Goal: Information Seeking & Learning: Understand process/instructions

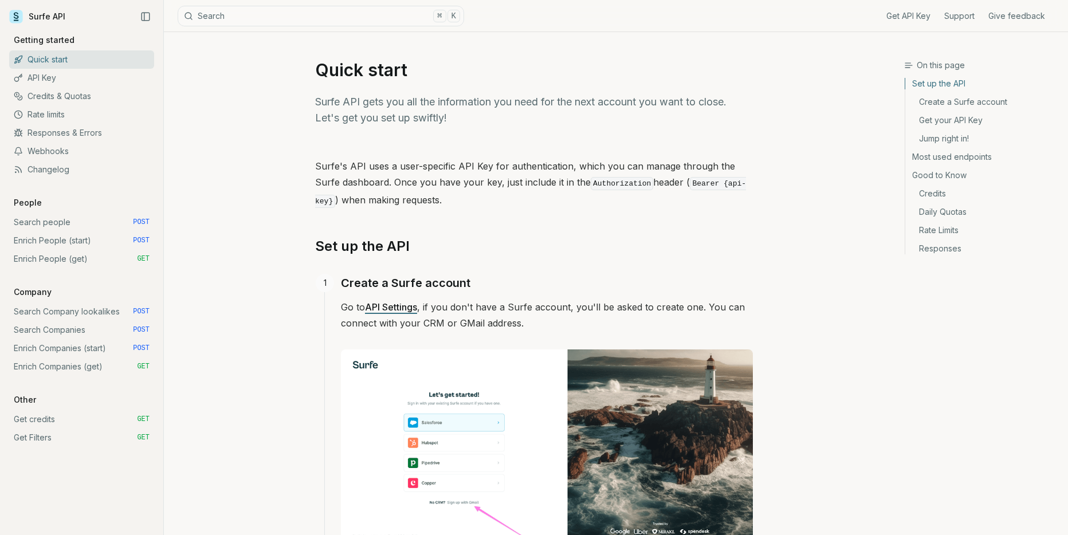
click at [57, 240] on link "Enrich People (start) POST" at bounding box center [81, 241] width 145 height 18
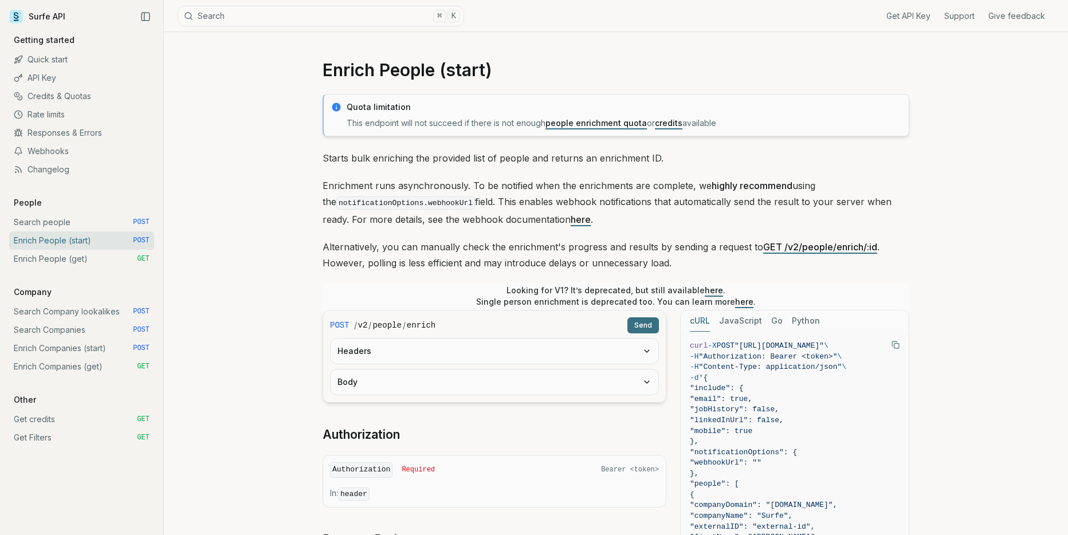
click at [58, 260] on link "Enrich People (get) GET" at bounding box center [81, 259] width 145 height 18
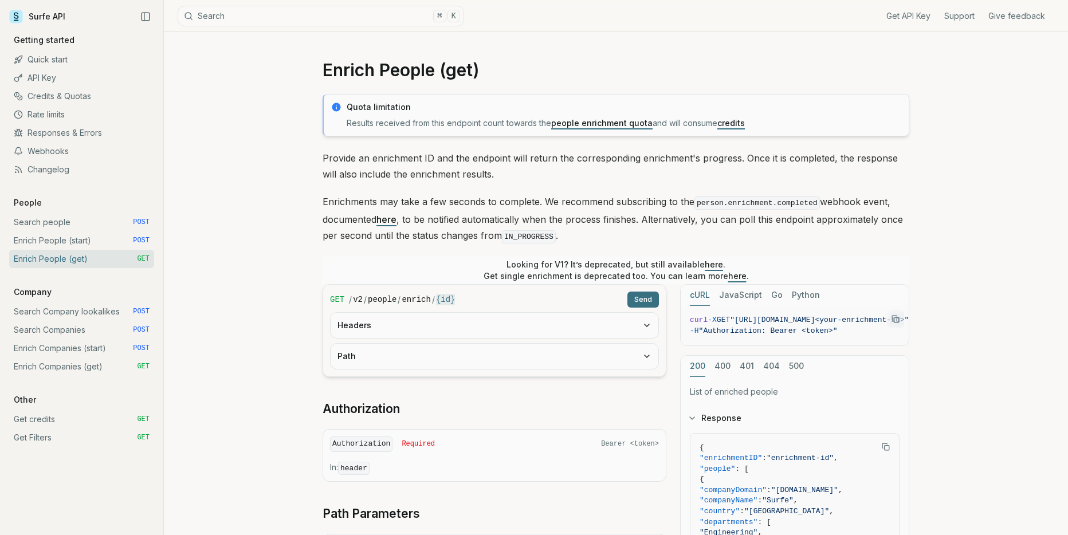
click at [66, 216] on link "Search people POST" at bounding box center [81, 222] width 145 height 18
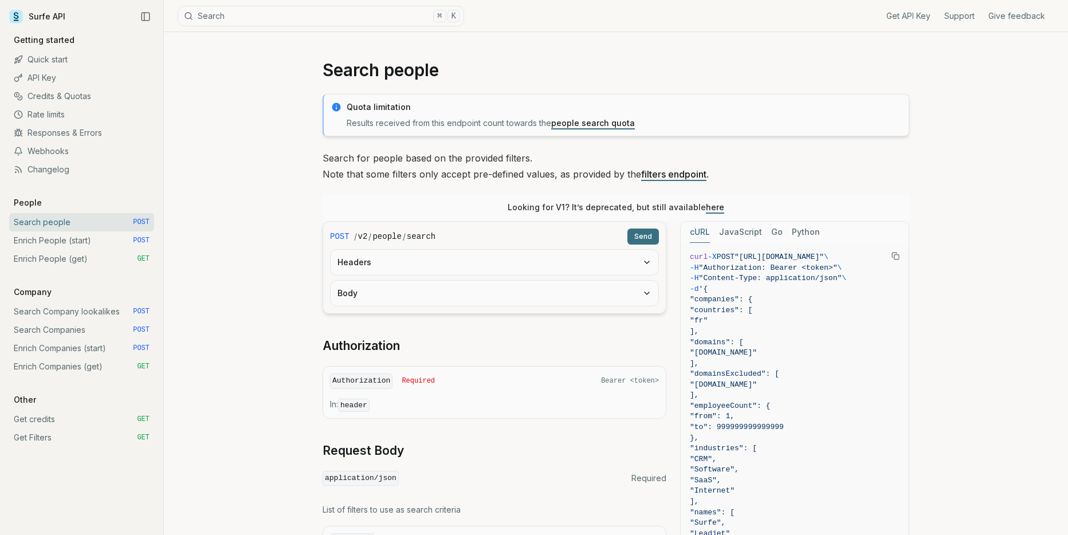
click at [49, 201] on div "Get API Key Support Give feedback Getting started Quick start API Key Credits &…" at bounding box center [81, 240] width 145 height 413
click at [33, 200] on p "People" at bounding box center [27, 202] width 37 height 11
click at [96, 237] on link "Enrich People (start) POST" at bounding box center [81, 241] width 145 height 18
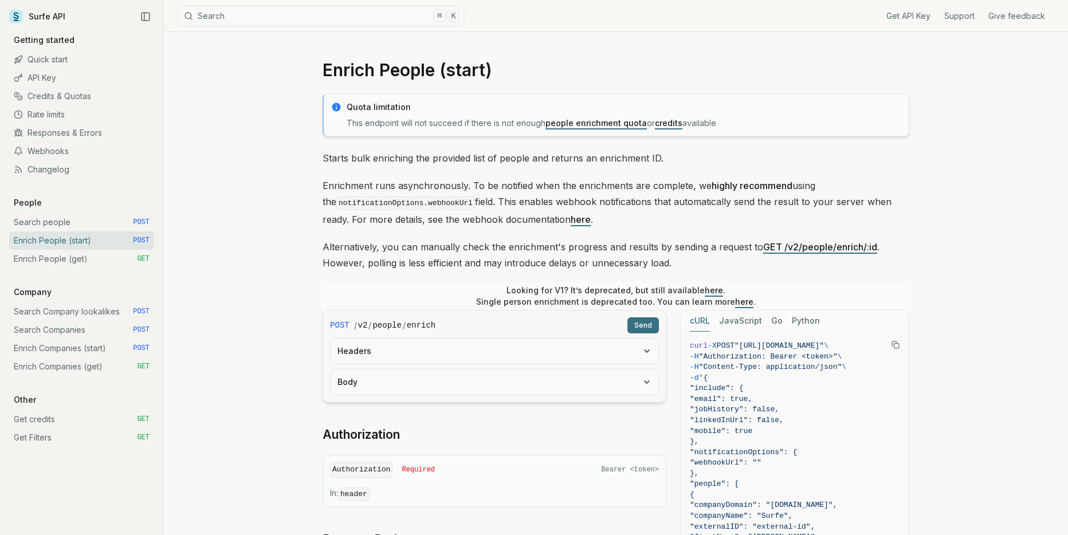
click at [84, 260] on link "Enrich People (get) GET" at bounding box center [81, 259] width 145 height 18
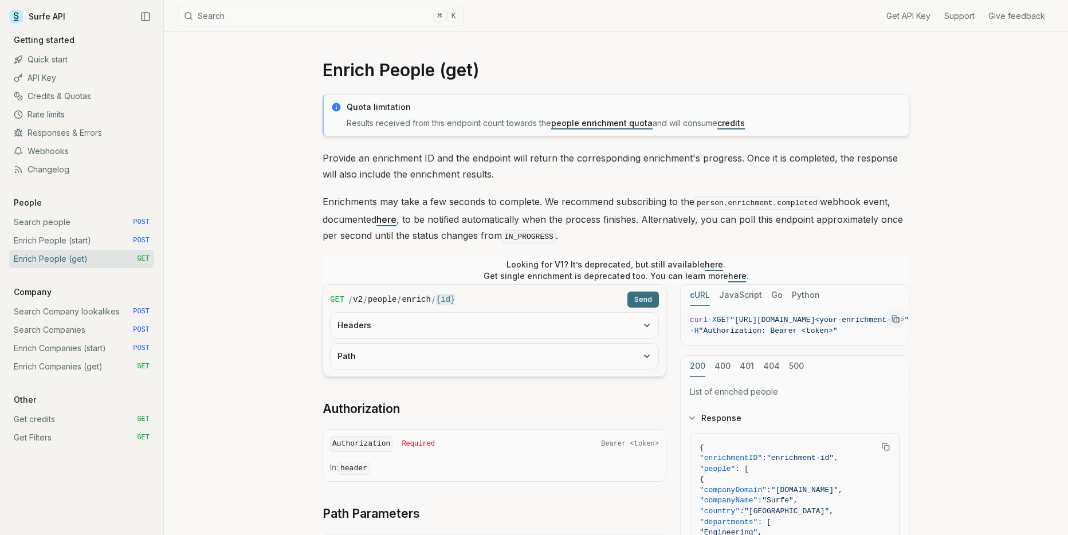
click at [71, 60] on link "Quick start" at bounding box center [81, 59] width 145 height 18
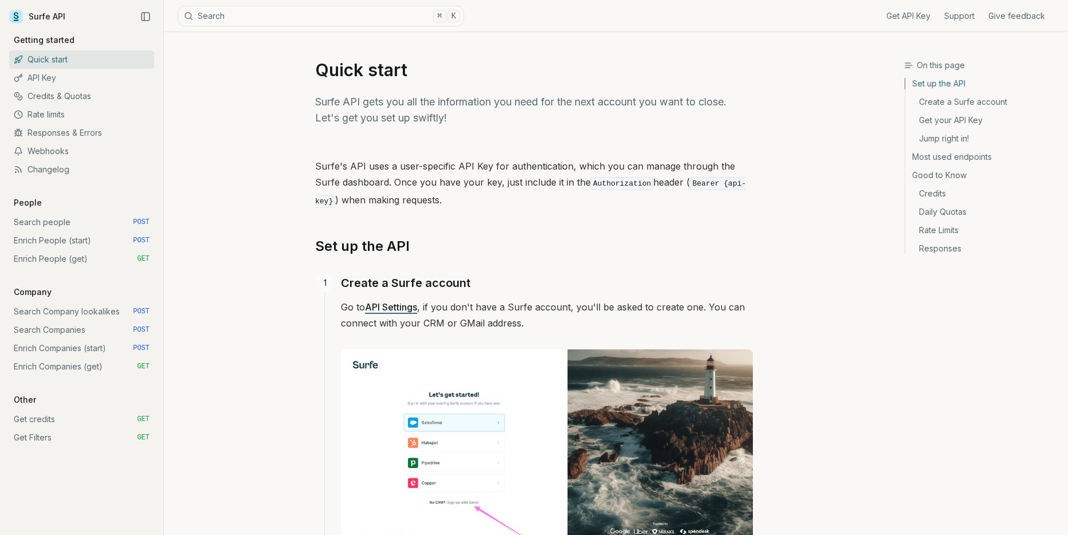
click at [111, 238] on link "Enrich People (start) POST" at bounding box center [81, 241] width 145 height 18
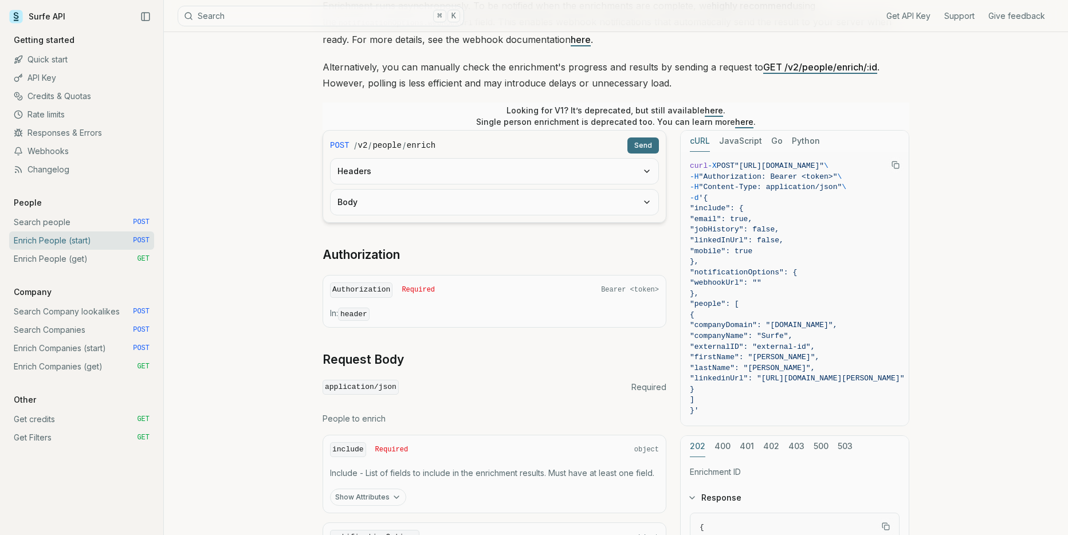
scroll to position [172, 0]
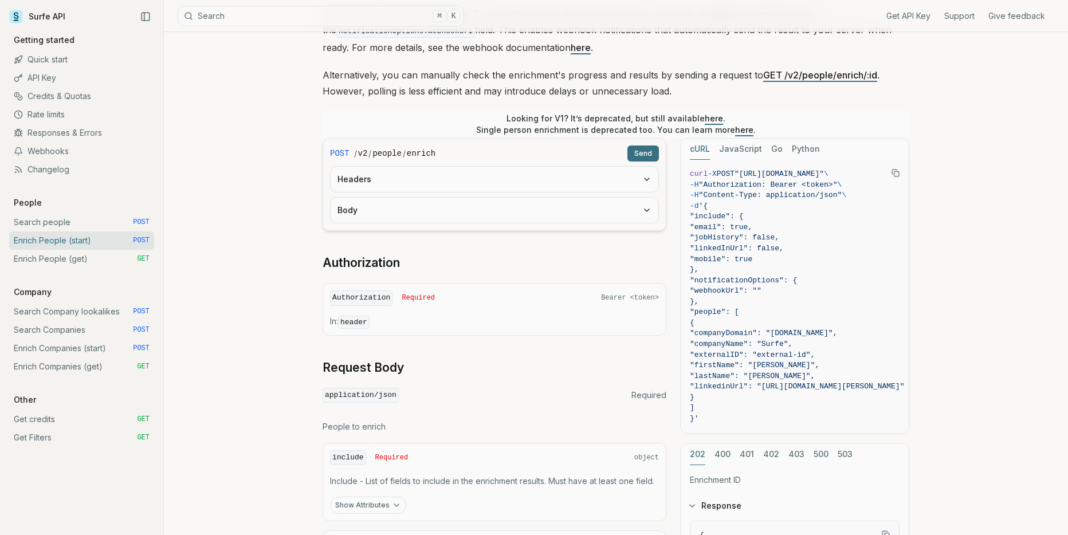
click at [491, 181] on button "Headers" at bounding box center [495, 179] width 328 height 25
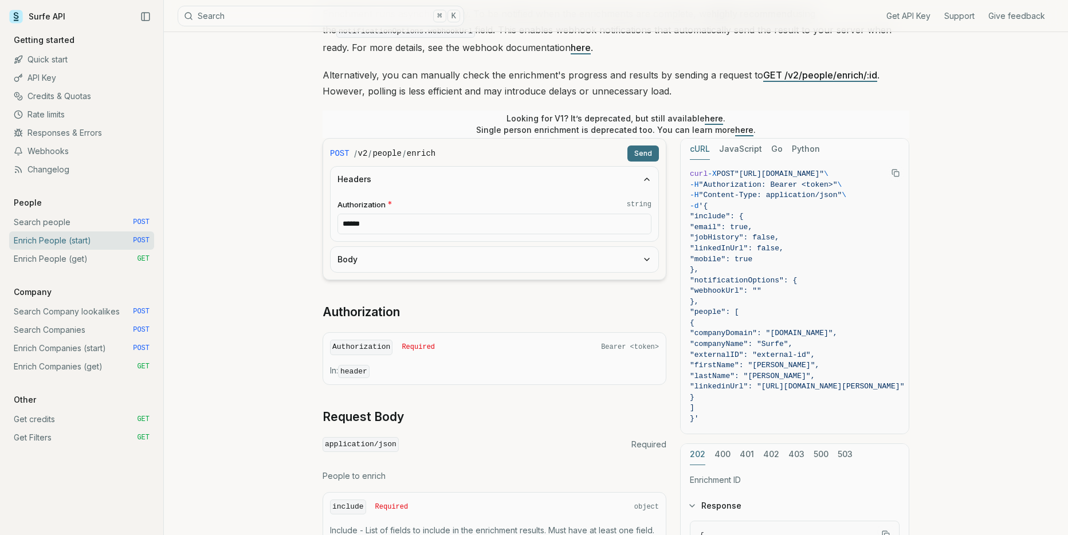
click at [488, 228] on input "******" at bounding box center [495, 224] width 314 height 21
click at [478, 257] on button "Body" at bounding box center [495, 259] width 328 height 25
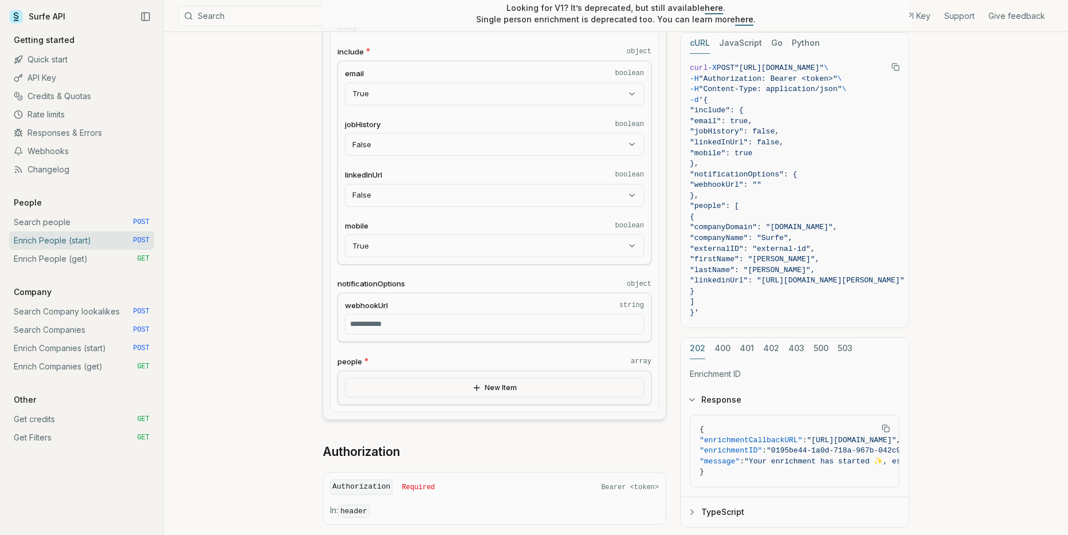
scroll to position [407, 0]
click at [409, 326] on input "webhookUrl string" at bounding box center [494, 322] width 299 height 21
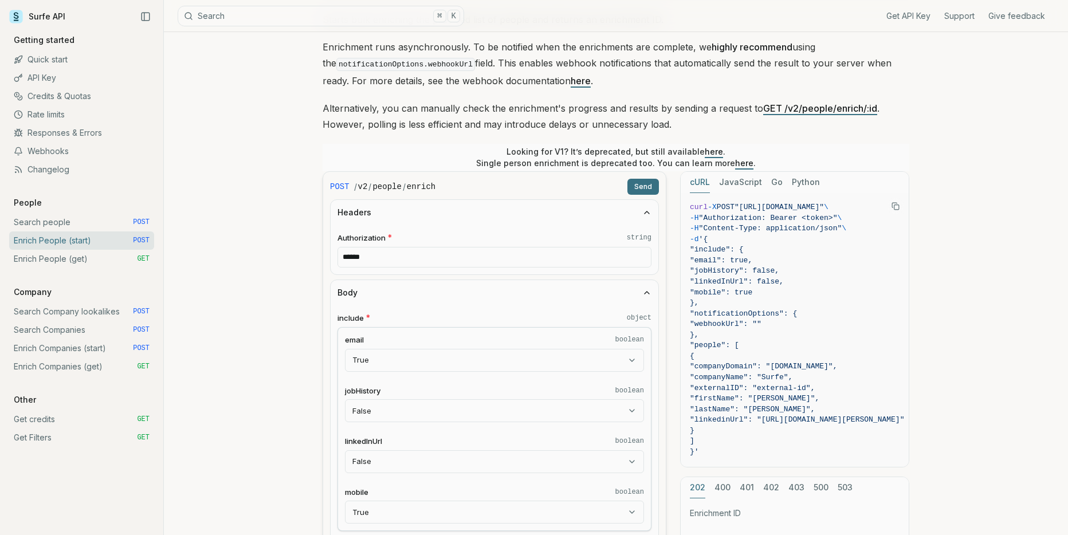
scroll to position [120, 0]
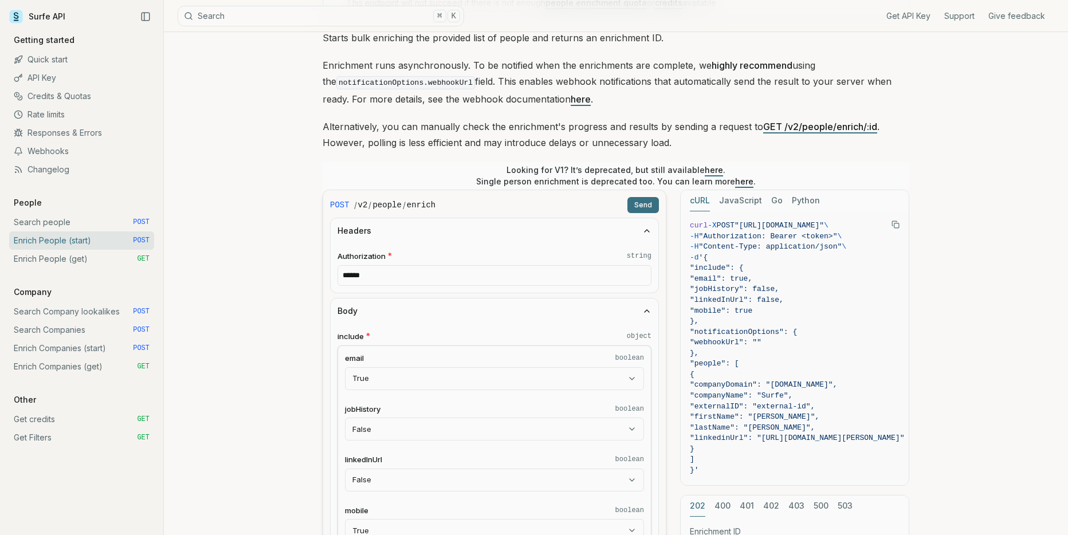
click at [637, 205] on button "Send" at bounding box center [644, 205] width 32 height 16
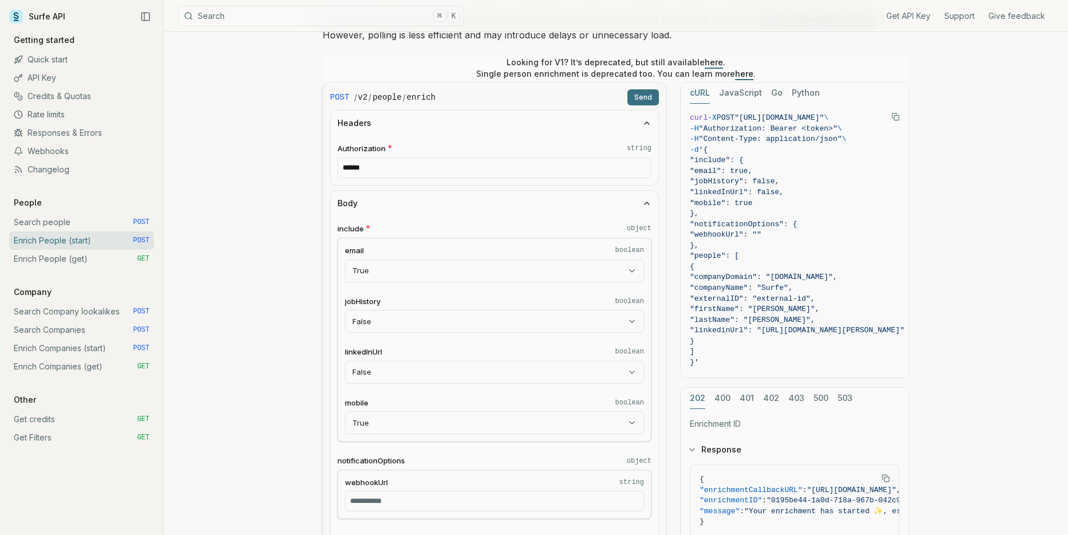
scroll to position [233, 0]
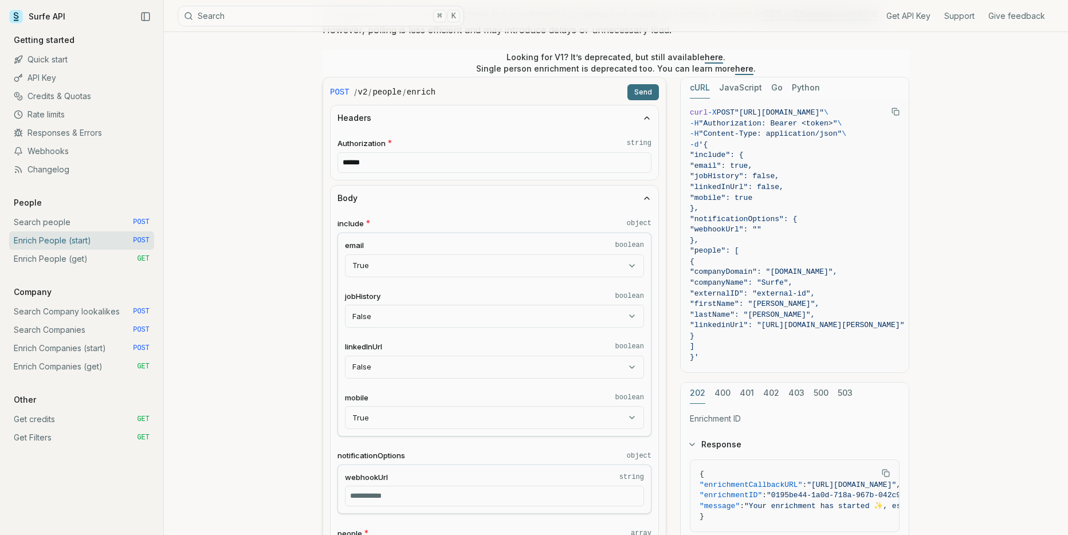
click at [416, 159] on input "******" at bounding box center [495, 162] width 314 height 21
drag, startPoint x: 403, startPoint y: 162, endPoint x: 319, endPoint y: 162, distance: 83.7
click at [319, 162] on article "Enrich People (start) Quota limitation This endpoint will not succeed if there …" at bounding box center [616, 527] width 642 height 1456
click at [276, 169] on div "Enrich People (start) Quota limitation This endpoint will not succeed if there …" at bounding box center [616, 527] width 904 height 1456
type input "******"
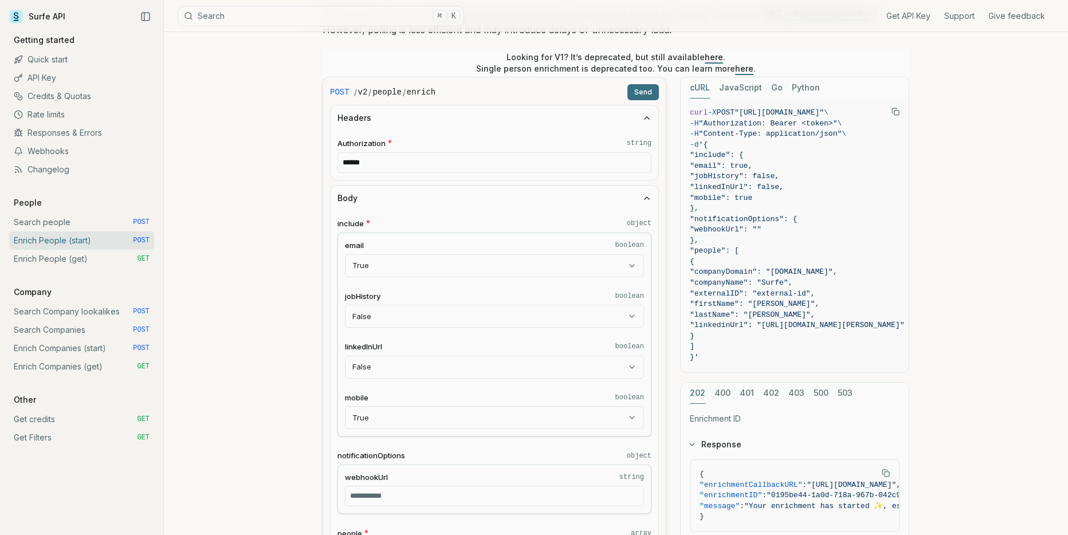
click at [273, 236] on div "Enrich People (start) Quota limitation This endpoint will not succeed if there …" at bounding box center [616, 527] width 904 height 1456
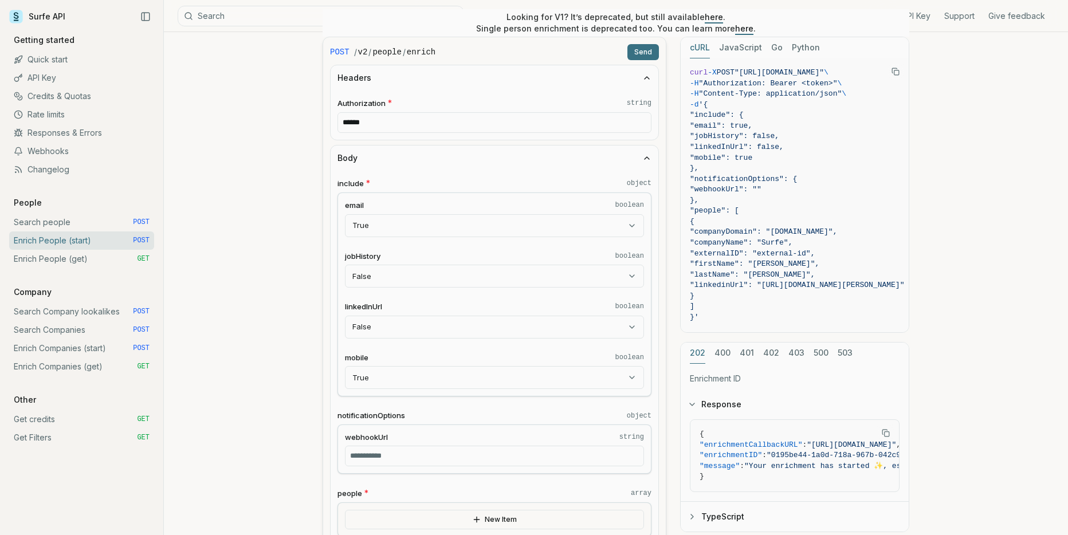
scroll to position [275, 0]
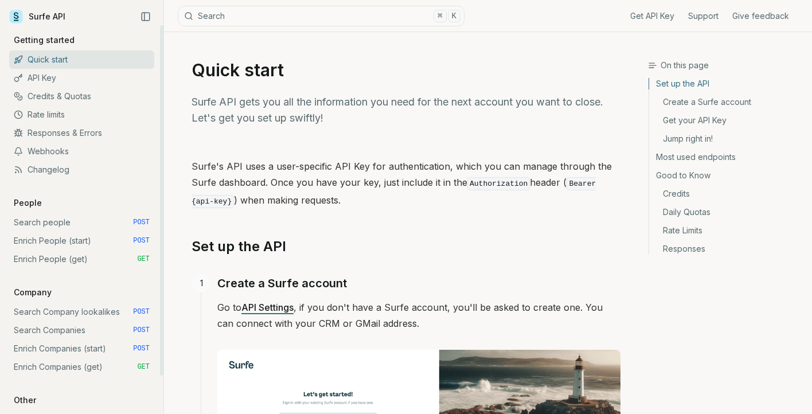
click at [64, 241] on link "Enrich People (start) POST" at bounding box center [81, 241] width 145 height 18
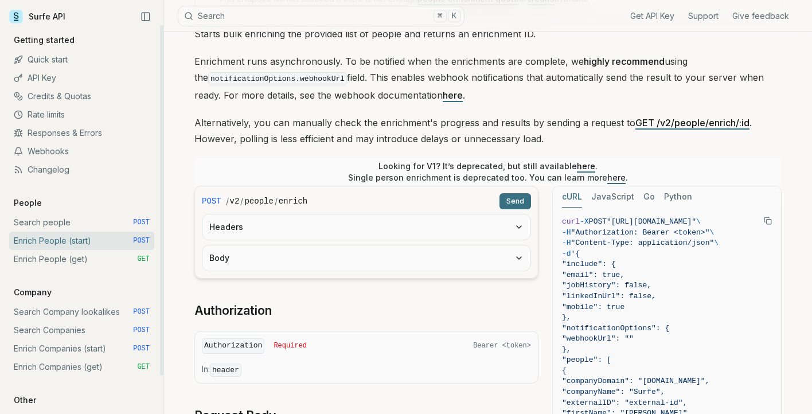
scroll to position [126, 0]
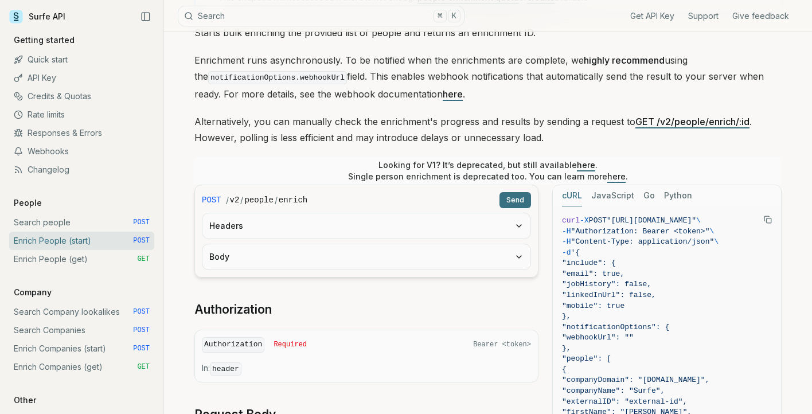
click at [266, 229] on button "Headers" at bounding box center [366, 225] width 328 height 25
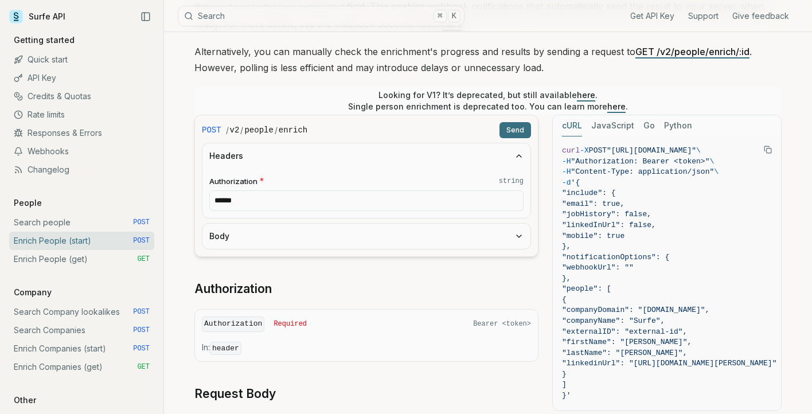
click at [263, 234] on button "Body" at bounding box center [366, 236] width 328 height 25
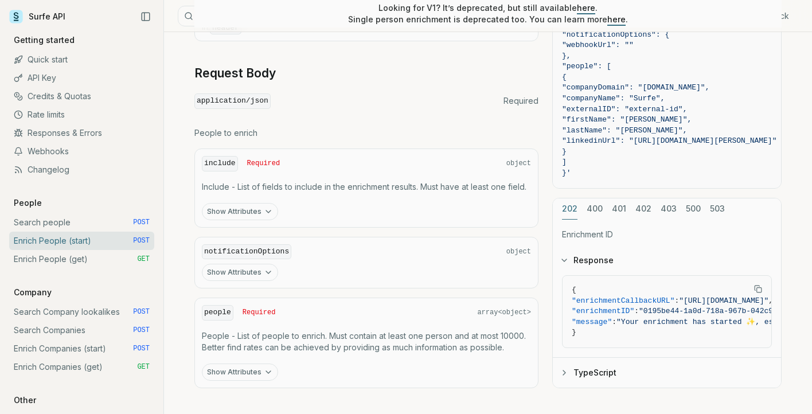
scroll to position [888, 0]
click at [260, 212] on button "Show Attributes" at bounding box center [240, 211] width 76 height 17
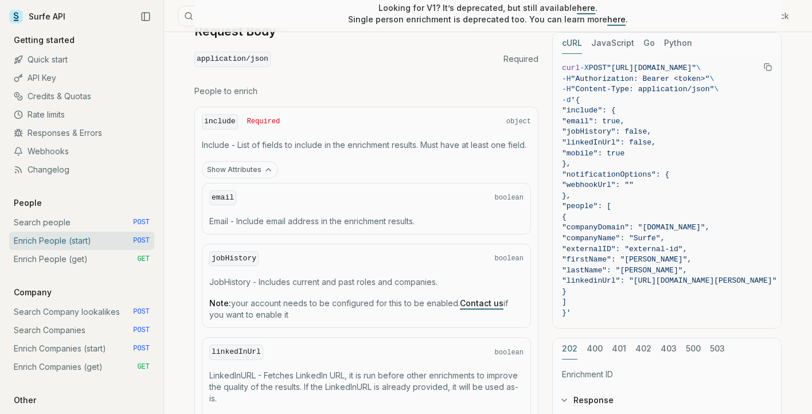
scroll to position [934, 0]
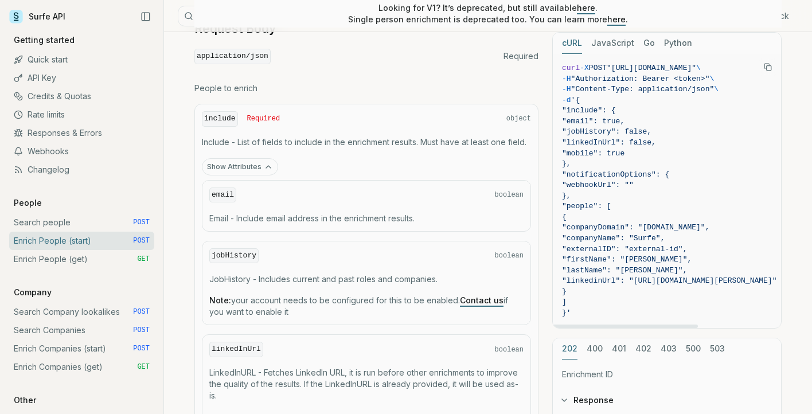
drag, startPoint x: 589, startPoint y: 98, endPoint x: 685, endPoint y: 288, distance: 213.3
click at [685, 288] on code "curl -X POST "[URL][DOMAIN_NAME]" \ -H "Authorization: Bearer <token>" \ -H "Co…" at bounding box center [669, 191] width 214 height 256
copy code "{ "include": { "email": true, "jobHistory": false, "linkedInUrl": false, "mobil…"
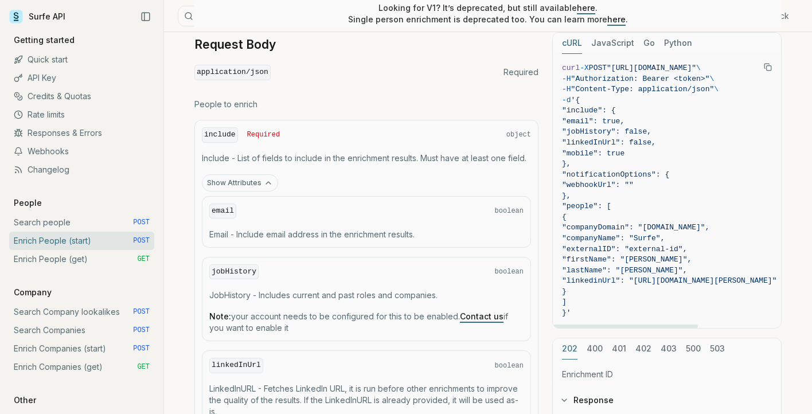
click at [641, 199] on span "}," at bounding box center [669, 196] width 214 height 11
drag, startPoint x: 580, startPoint y: 314, endPoint x: 589, endPoint y: 100, distance: 214.0
click at [589, 100] on code "curl -X POST "[URL][DOMAIN_NAME]" \ -H "Authorization: Bearer <token>" \ -H "Co…" at bounding box center [669, 191] width 214 height 256
copy code "{ "include": { "email": true, "jobHistory": false, "linkedInUrl": false, "mobil…"
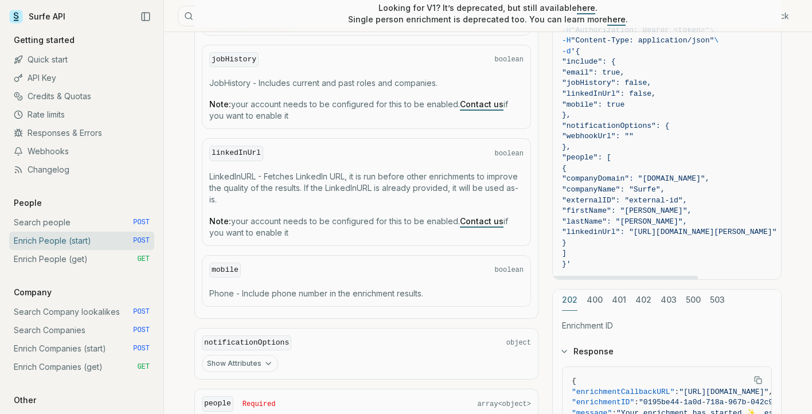
scroll to position [1282, 0]
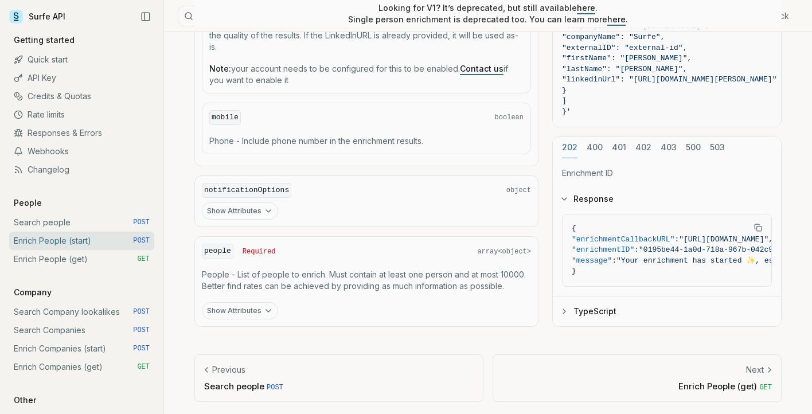
click at [248, 308] on button "Show Attributes" at bounding box center [240, 310] width 76 height 17
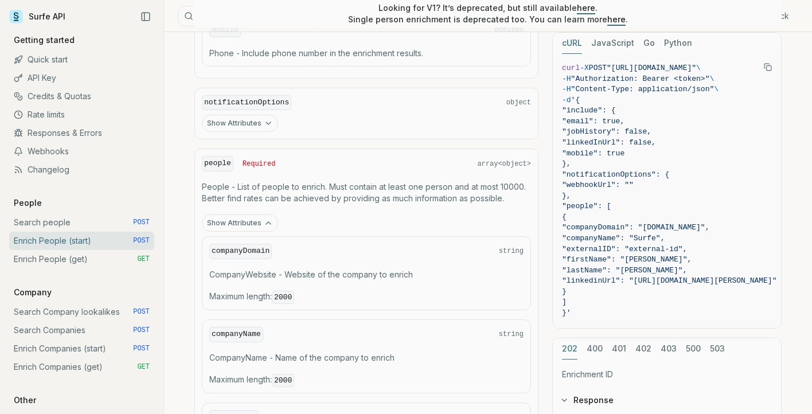
scroll to position [1375, 0]
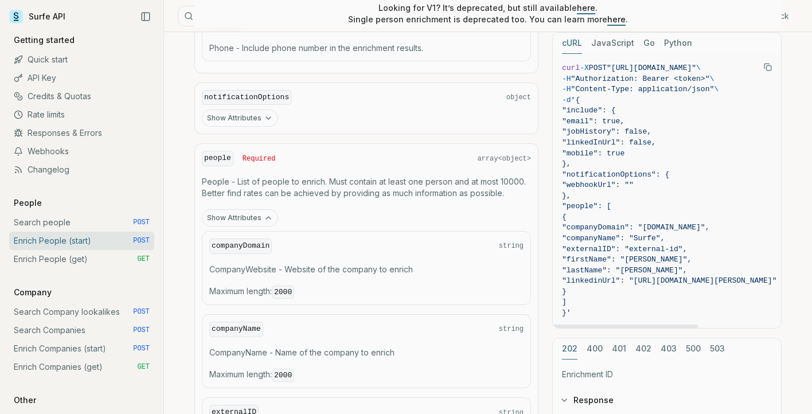
click at [663, 251] on span ""externalID": "external-id"," at bounding box center [624, 249] width 125 height 9
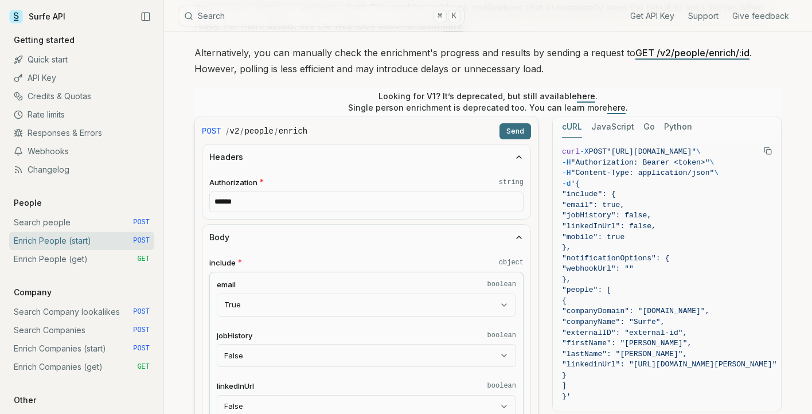
scroll to position [219, 0]
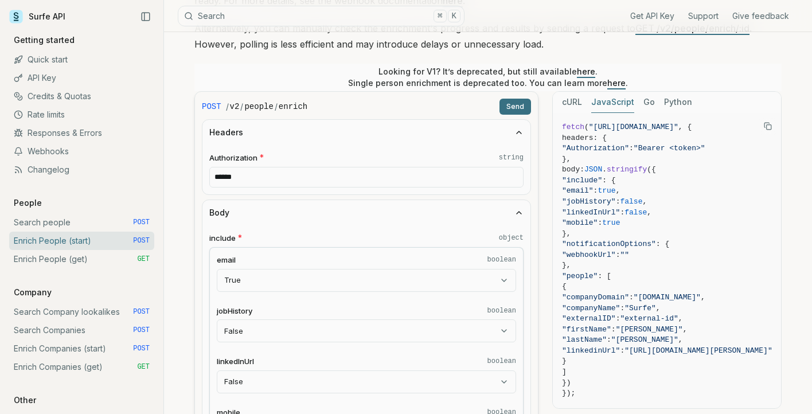
click at [610, 101] on button "JavaScript" at bounding box center [612, 102] width 43 height 21
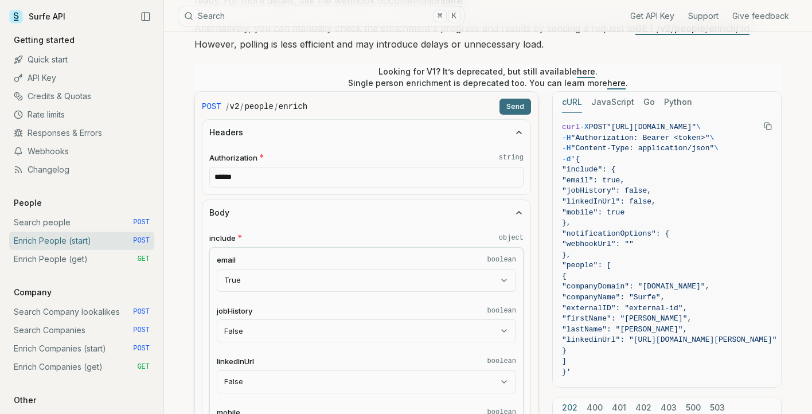
click at [564, 99] on button "cURL" at bounding box center [572, 102] width 20 height 21
click at [592, 99] on button "JavaScript" at bounding box center [612, 102] width 43 height 21
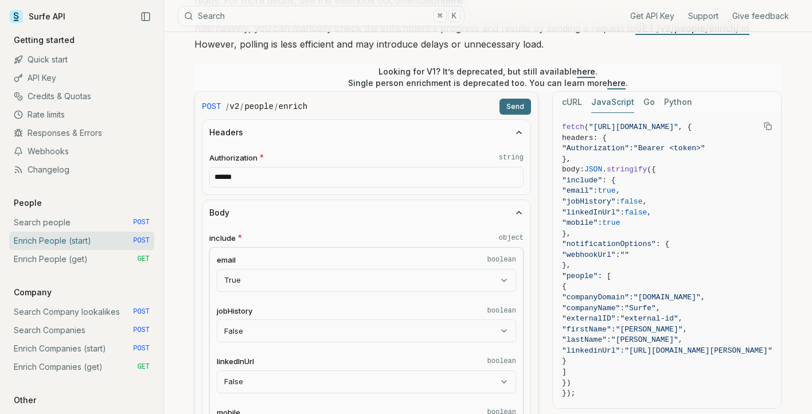
click at [562, 99] on button "cURL" at bounding box center [572, 102] width 20 height 21
click at [596, 99] on button "JavaScript" at bounding box center [612, 102] width 43 height 21
click at [646, 99] on button "Go" at bounding box center [648, 102] width 11 height 21
click at [615, 100] on button "JavaScript" at bounding box center [612, 102] width 43 height 21
click at [583, 100] on div "cURL JavaScript Go Python" at bounding box center [667, 102] width 228 height 21
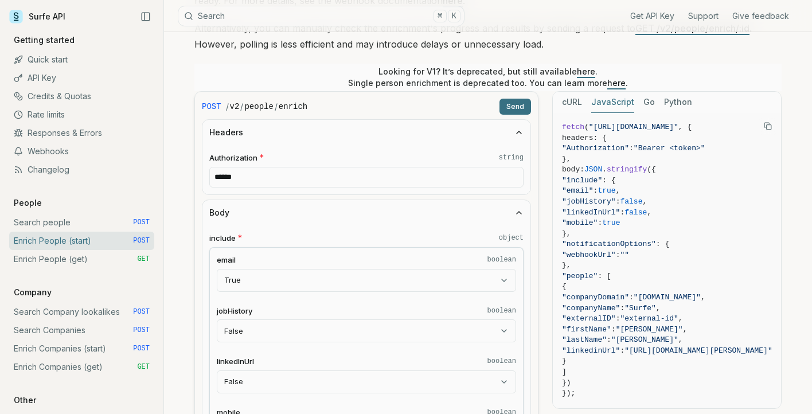
click at [645, 99] on button "Go" at bounding box center [648, 102] width 11 height 21
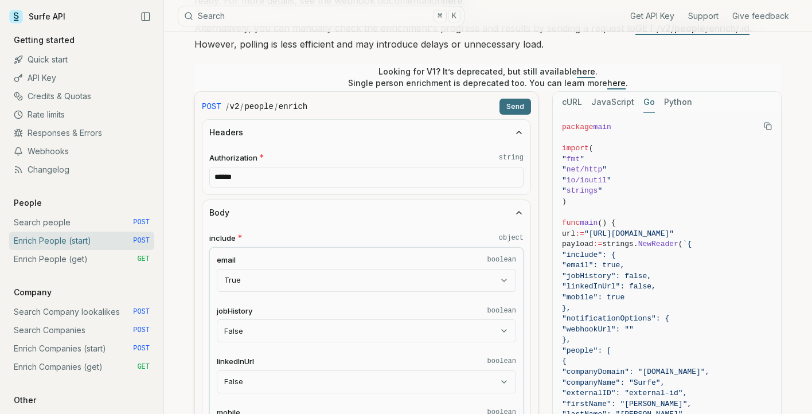
click at [567, 102] on button "cURL" at bounding box center [572, 102] width 20 height 21
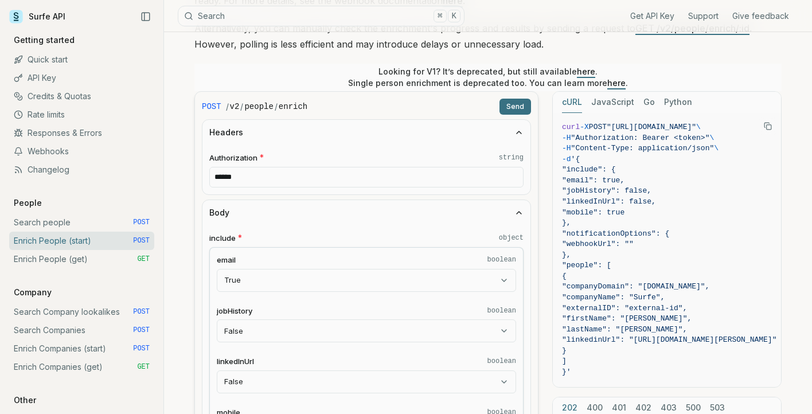
click at [672, 99] on button "Python" at bounding box center [678, 102] width 28 height 21
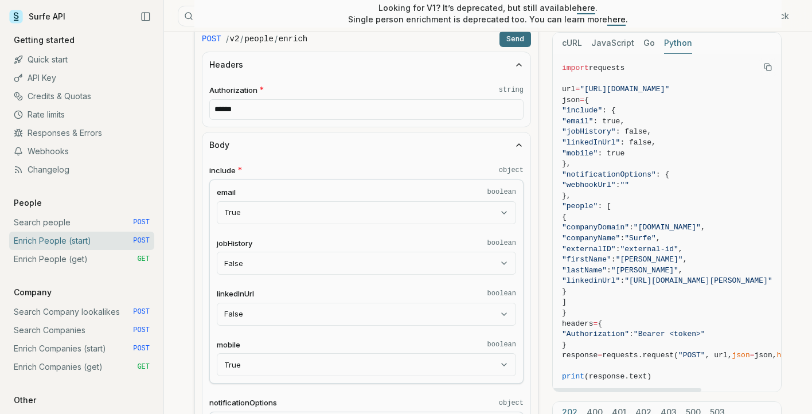
scroll to position [287, 0]
click at [576, 39] on button "cURL" at bounding box center [572, 43] width 20 height 21
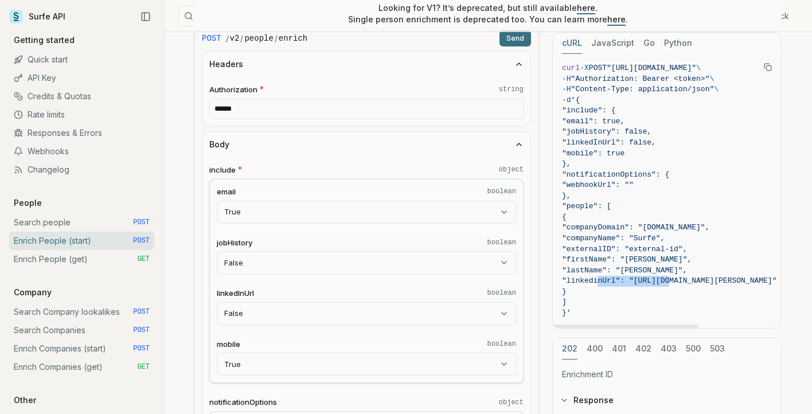
drag, startPoint x: 598, startPoint y: 279, endPoint x: 670, endPoint y: 283, distance: 72.3
click at [669, 282] on span ""linkedinUrl": "[URL][DOMAIN_NAME][PERSON_NAME]"" at bounding box center [669, 280] width 214 height 9
copy span ""linkedinUrl": ""
click at [664, 237] on span ""companyName": "Surfe"," at bounding box center [613, 238] width 103 height 9
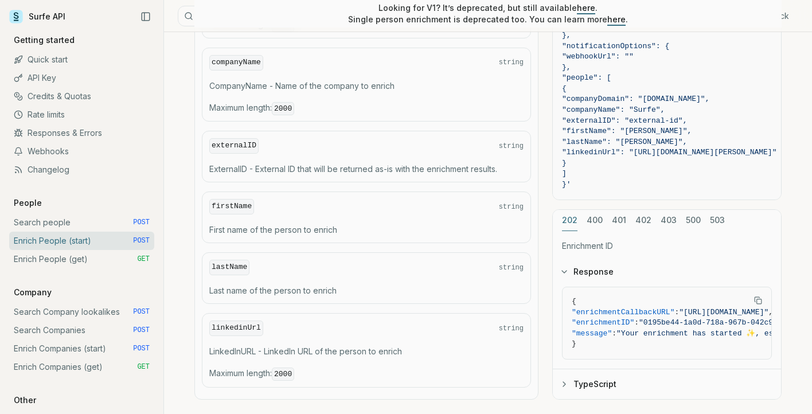
scroll to position [1639, 0]
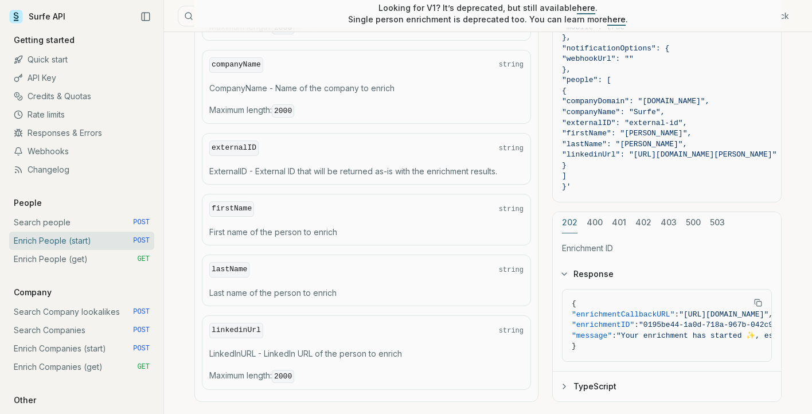
click at [238, 205] on code "firstName" at bounding box center [231, 208] width 45 height 15
drag, startPoint x: 250, startPoint y: 205, endPoint x: 207, endPoint y: 205, distance: 43.0
click at [207, 205] on div "firstName string First name of the person to enrich" at bounding box center [366, 220] width 329 height 52
copy code "firstName"
click at [80, 259] on link "Enrich People (get) GET" at bounding box center [81, 259] width 145 height 18
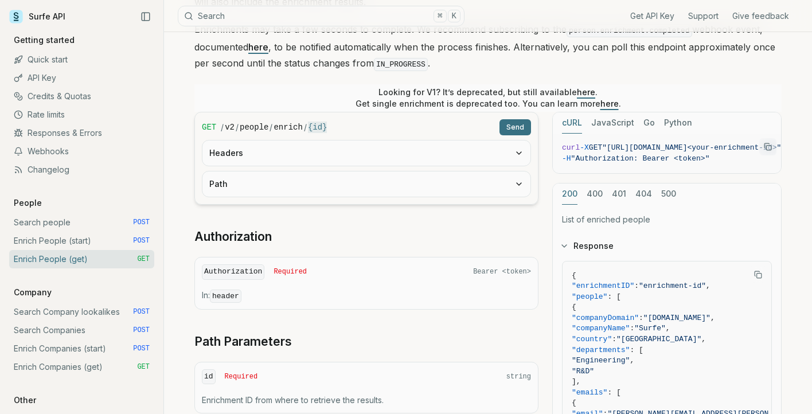
scroll to position [175, 0]
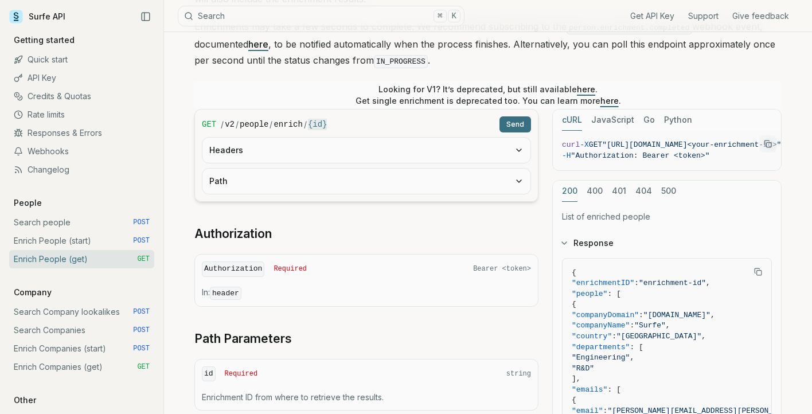
click at [282, 283] on div "Authorization Required Bearer <token> In: header" at bounding box center [366, 280] width 344 height 53
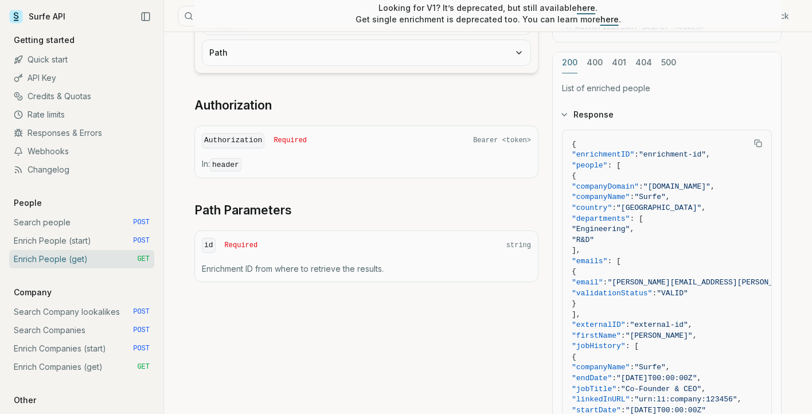
scroll to position [303, 0]
click at [46, 246] on link "Enrich People (start) POST" at bounding box center [81, 241] width 145 height 18
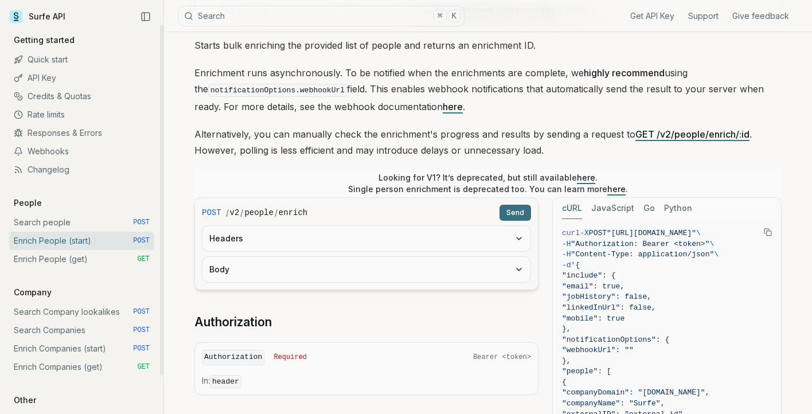
scroll to position [130, 0]
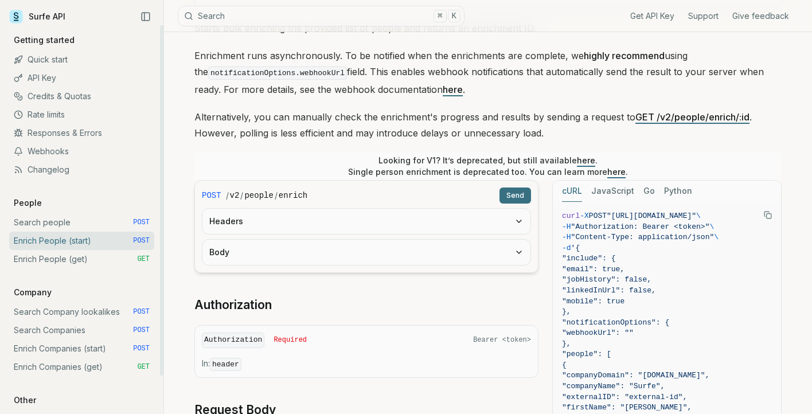
click at [96, 263] on link "Enrich People (get) GET" at bounding box center [81, 259] width 145 height 18
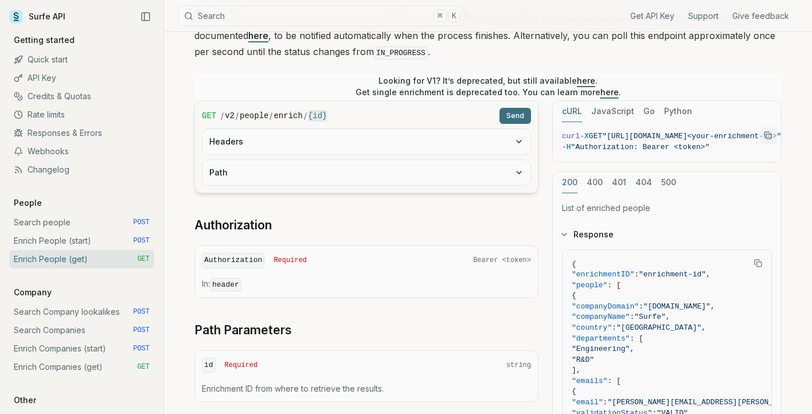
scroll to position [206, 0]
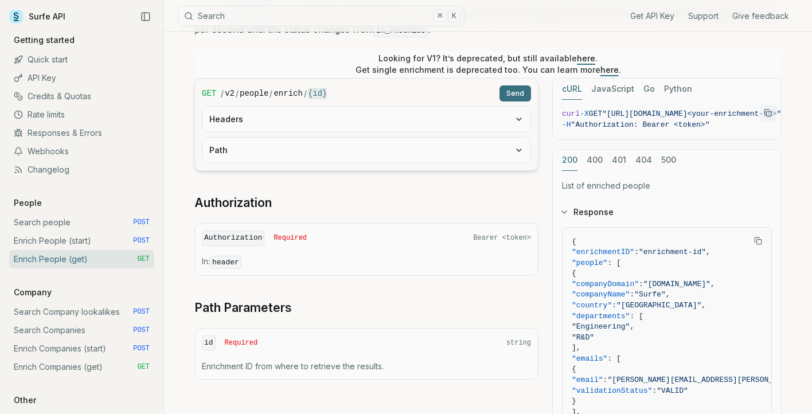
click at [369, 134] on form "GET / v2 / people / enrich / {id} Send Headers Path" at bounding box center [366, 124] width 344 height 93
click at [380, 112] on button "Headers" at bounding box center [366, 119] width 328 height 25
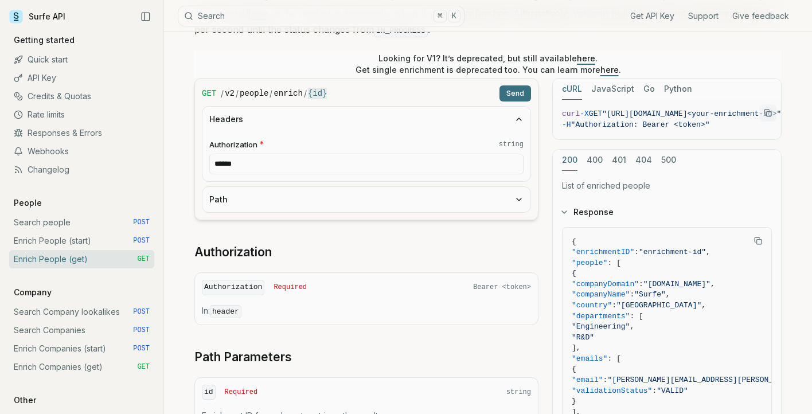
click at [336, 195] on button "Path" at bounding box center [366, 199] width 328 height 25
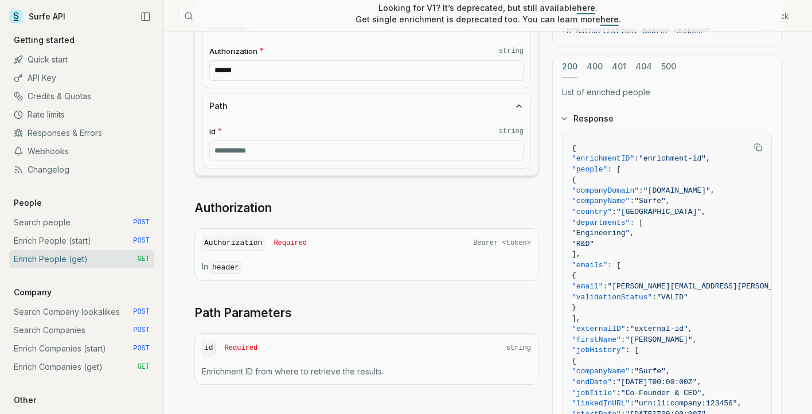
scroll to position [277, 0]
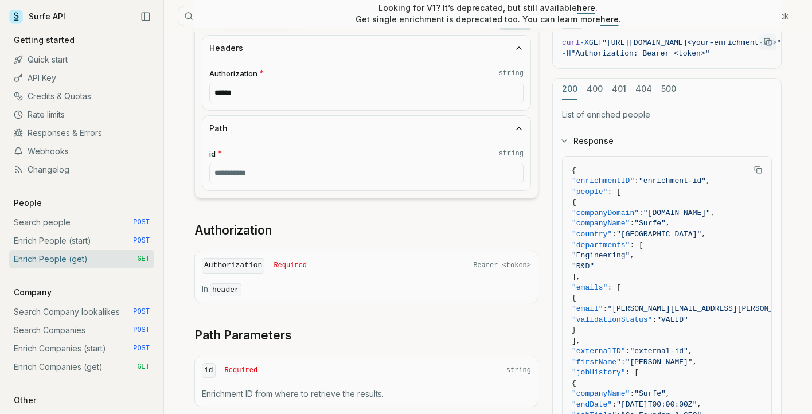
click at [265, 174] on input "id * string" at bounding box center [366, 173] width 314 height 21
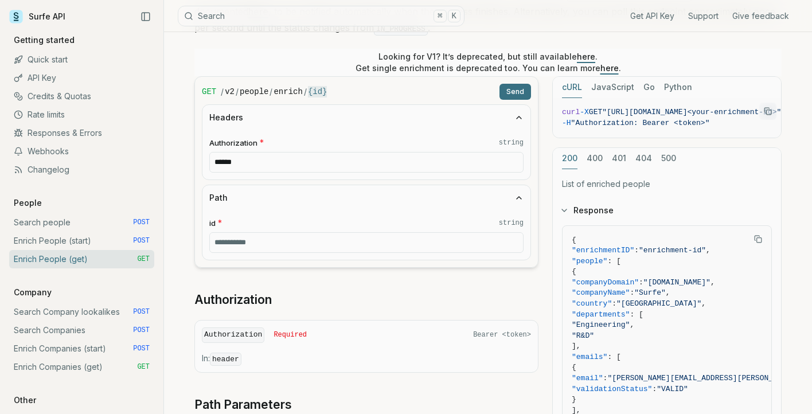
scroll to position [178, 0]
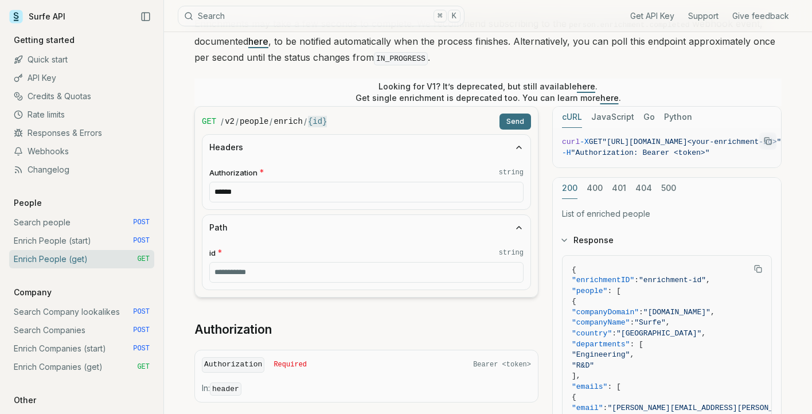
paste input "**********"
type input "**********"
click at [299, 186] on input "******" at bounding box center [366, 192] width 314 height 21
paste input "**********"
type input "**********"
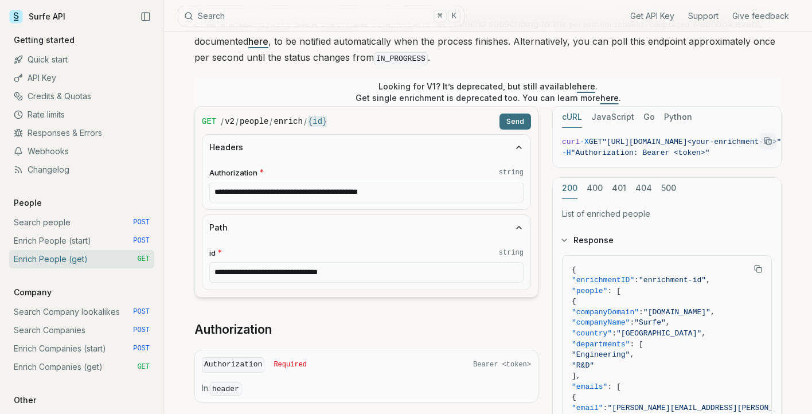
click at [515, 116] on button "Send" at bounding box center [515, 121] width 32 height 16
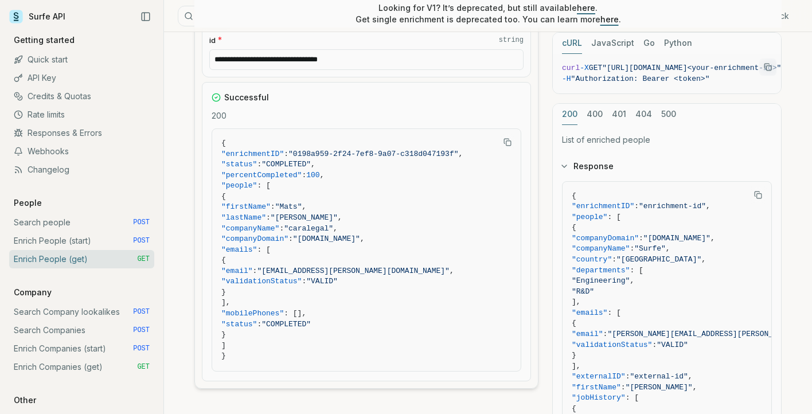
scroll to position [389, 0]
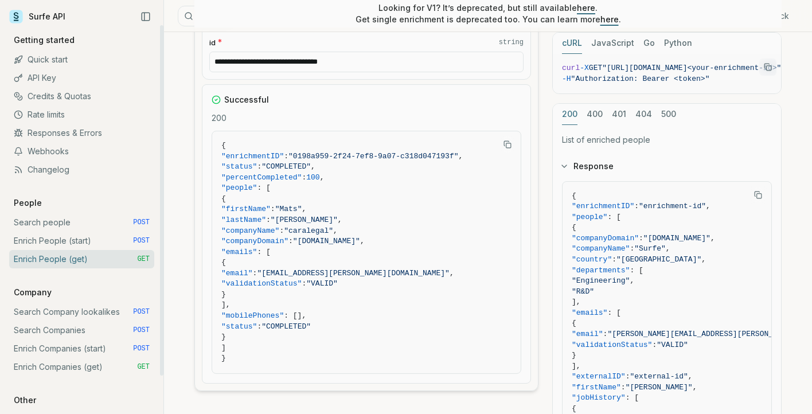
click at [54, 345] on link "Enrich Companies (start) POST" at bounding box center [81, 348] width 145 height 18
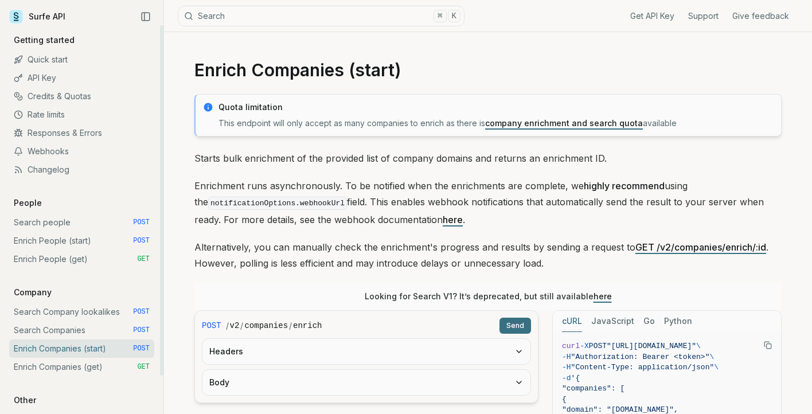
click at [85, 240] on link "Enrich People (start) POST" at bounding box center [81, 241] width 145 height 18
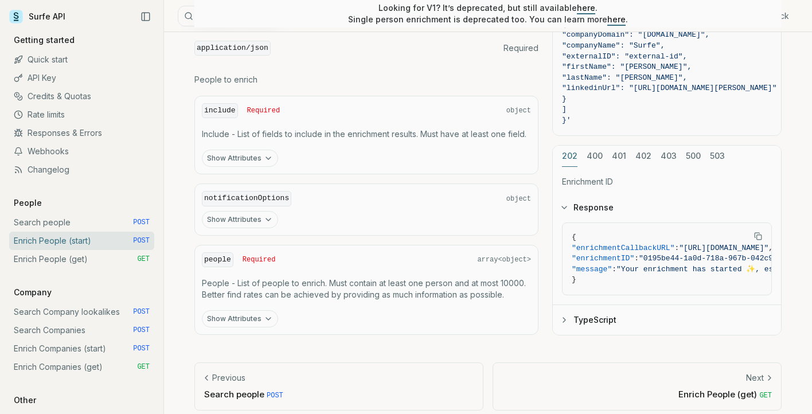
scroll to position [517, 0]
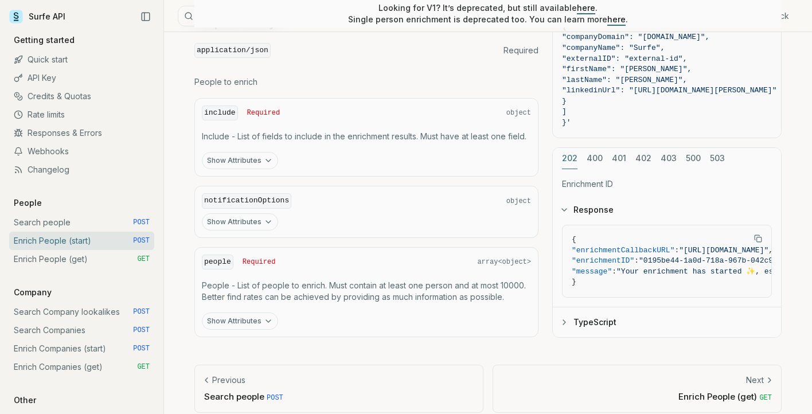
click at [251, 157] on button "Show Attributes" at bounding box center [240, 160] width 76 height 17
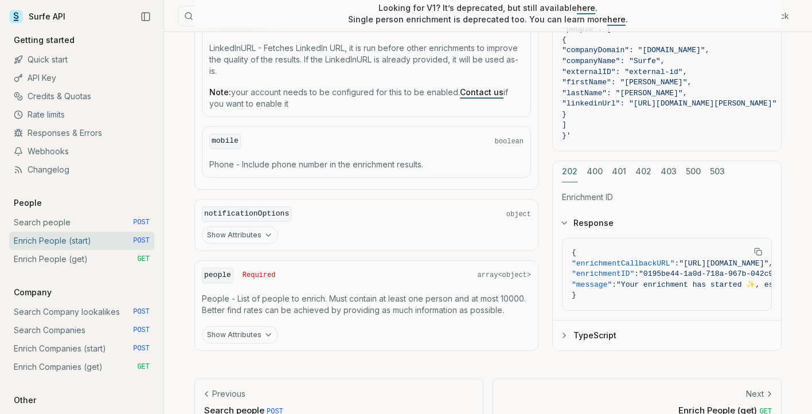
scroll to position [836, 0]
click at [79, 330] on link "Search Companies POST" at bounding box center [81, 330] width 145 height 18
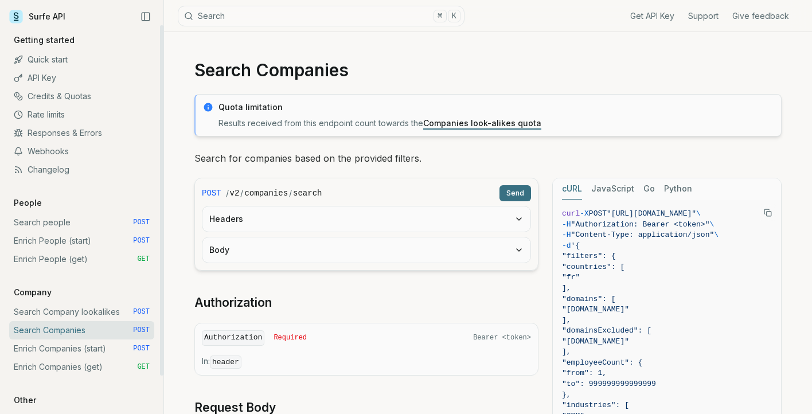
click at [95, 350] on link "Enrich Companies (start) POST" at bounding box center [81, 348] width 145 height 18
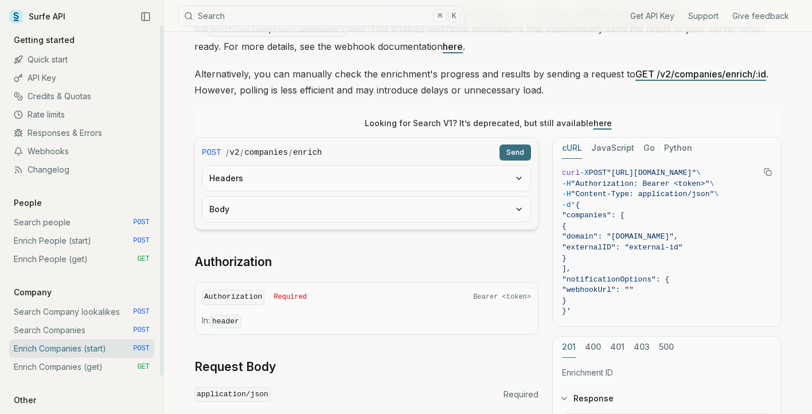
scroll to position [174, 0]
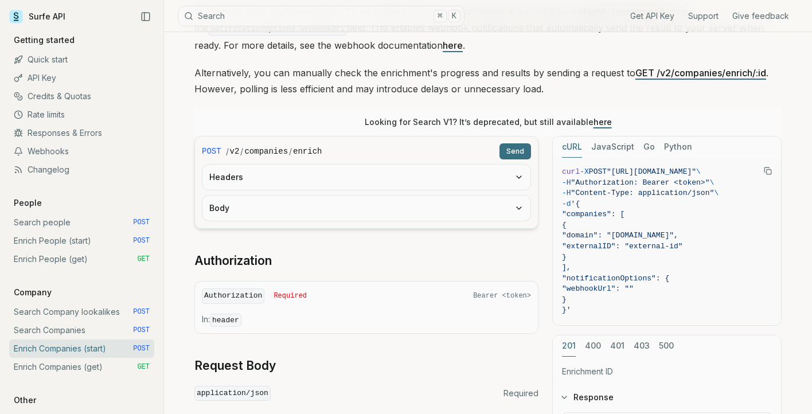
click at [307, 176] on button "Headers" at bounding box center [366, 177] width 328 height 25
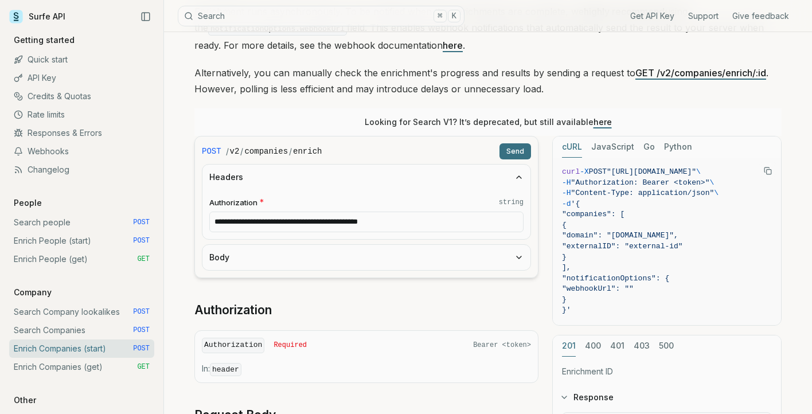
click at [330, 251] on button "Body" at bounding box center [366, 257] width 328 height 25
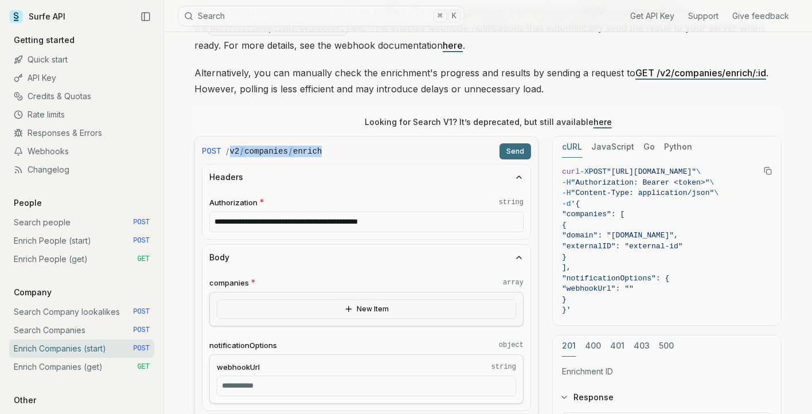
drag, startPoint x: 332, startPoint y: 150, endPoint x: 228, endPoint y: 151, distance: 103.8
click at [228, 151] on div "/ v2 / companies / enrich" at bounding box center [360, 151] width 269 height 11
copy div "v2 / companies / enrich"
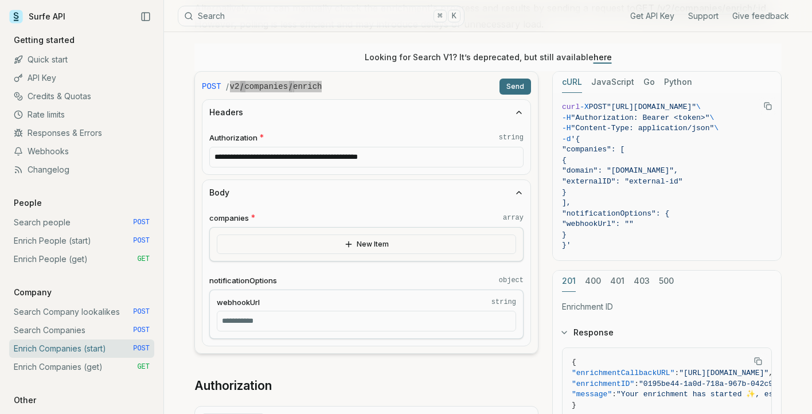
scroll to position [241, 0]
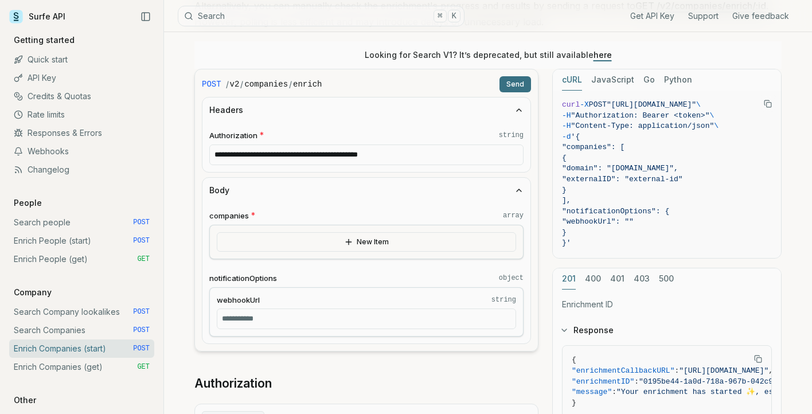
drag, startPoint x: 454, startPoint y: 153, endPoint x: 206, endPoint y: 150, distance: 248.2
click at [206, 149] on div "**********" at bounding box center [366, 147] width 328 height 49
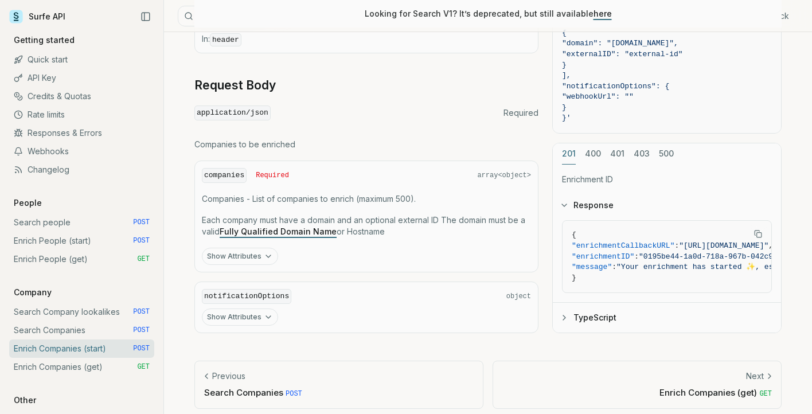
scroll to position [651, 0]
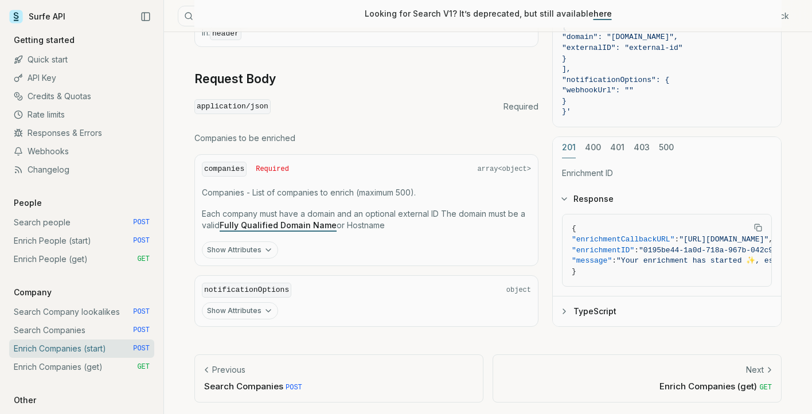
click at [257, 249] on button "Show Attributes" at bounding box center [240, 249] width 76 height 17
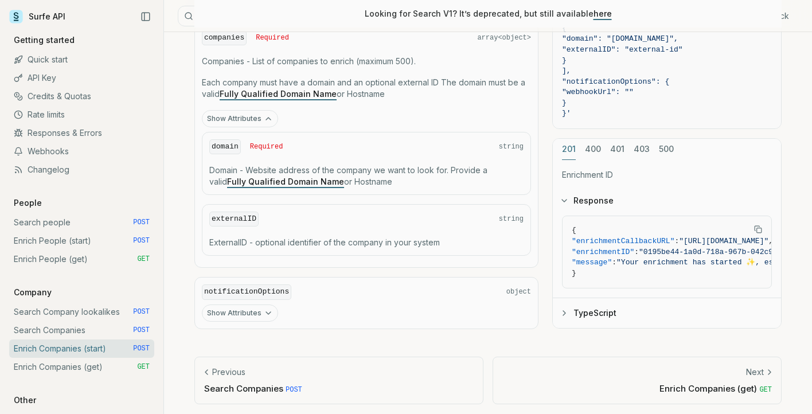
scroll to position [784, 0]
click at [248, 309] on button "Show Attributes" at bounding box center [240, 311] width 76 height 17
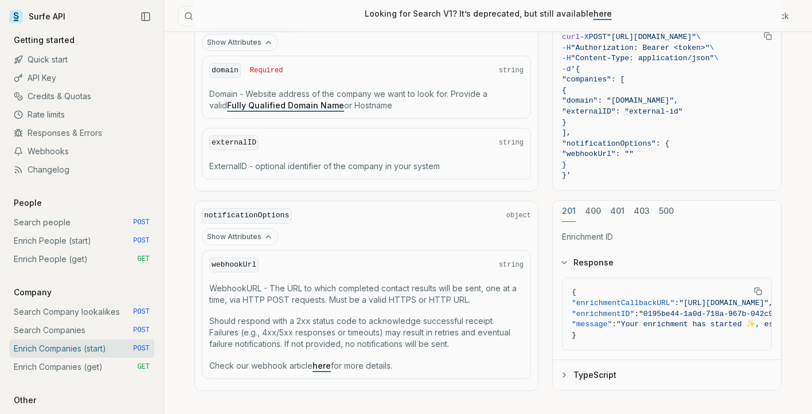
scroll to position [861, 0]
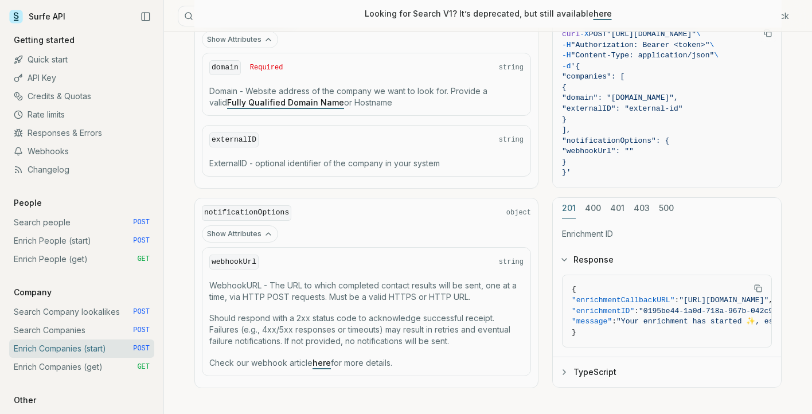
click at [257, 230] on button "Show Attributes" at bounding box center [240, 233] width 76 height 17
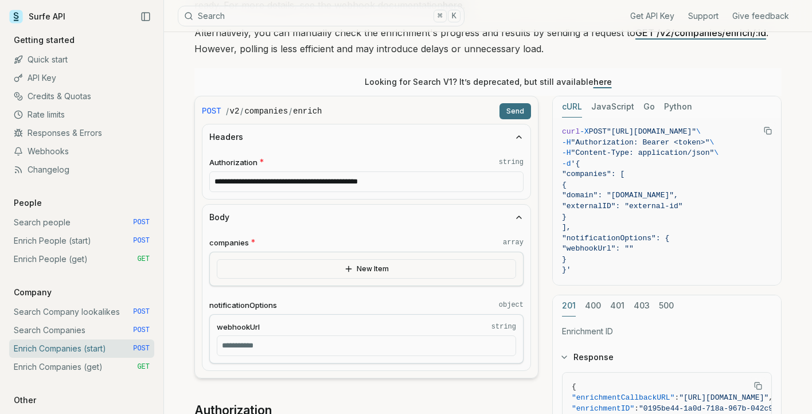
scroll to position [210, 0]
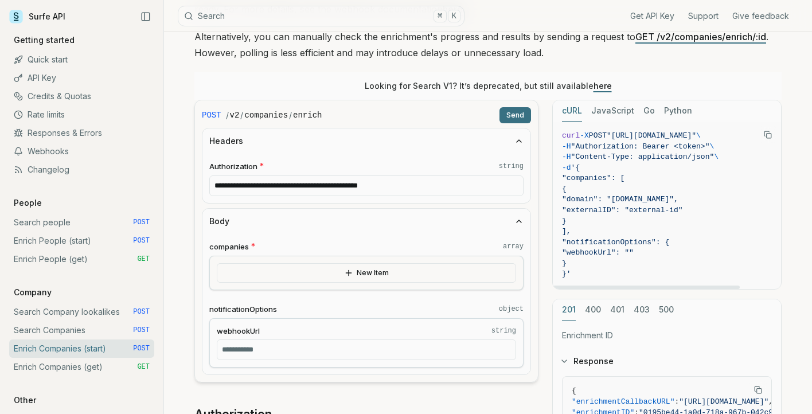
click at [691, 234] on span "]," at bounding box center [667, 231] width 210 height 11
drag, startPoint x: 589, startPoint y: 165, endPoint x: 582, endPoint y: 229, distance: 65.1
click at [582, 229] on code "curl -X POST "[URL][DOMAIN_NAME]" \ -H "Authorization: Bearer <token>" \ -H "Co…" at bounding box center [667, 205] width 210 height 149
copy code "{ "companies": [ { "domain": "[DOMAIN_NAME]", "externalID": "external-id" } ]"
click at [82, 365] on link "Enrich Companies (get) GET" at bounding box center [81, 367] width 145 height 18
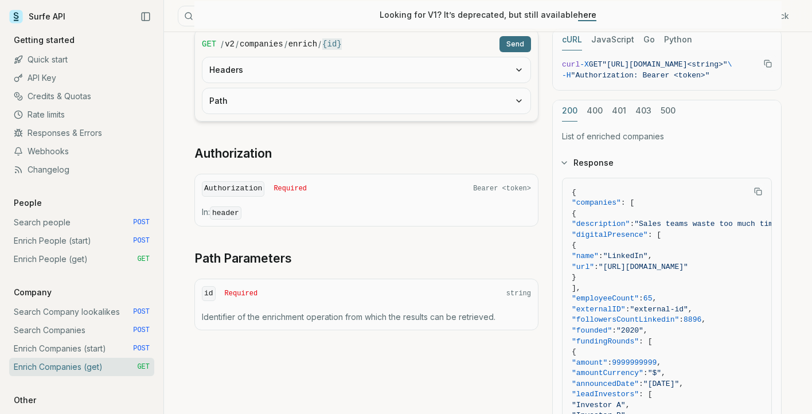
scroll to position [268, 0]
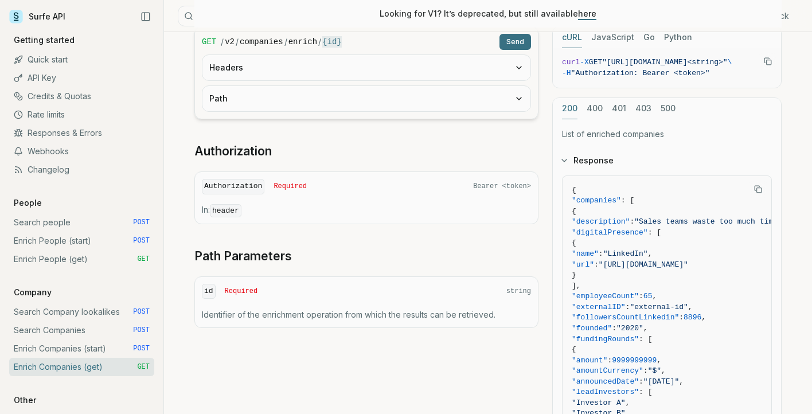
click at [355, 86] on button "Path" at bounding box center [366, 98] width 328 height 25
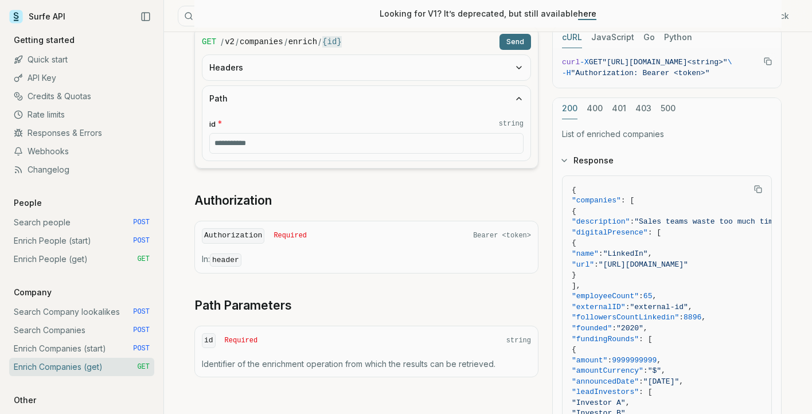
click at [316, 55] on button "Headers" at bounding box center [366, 67] width 328 height 25
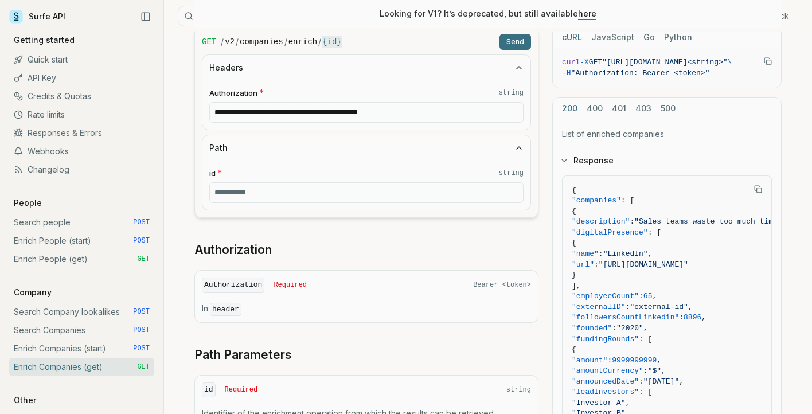
click at [247, 182] on input "id * string" at bounding box center [366, 192] width 314 height 21
paste input "**********"
click at [499, 34] on button "Send" at bounding box center [515, 42] width 32 height 16
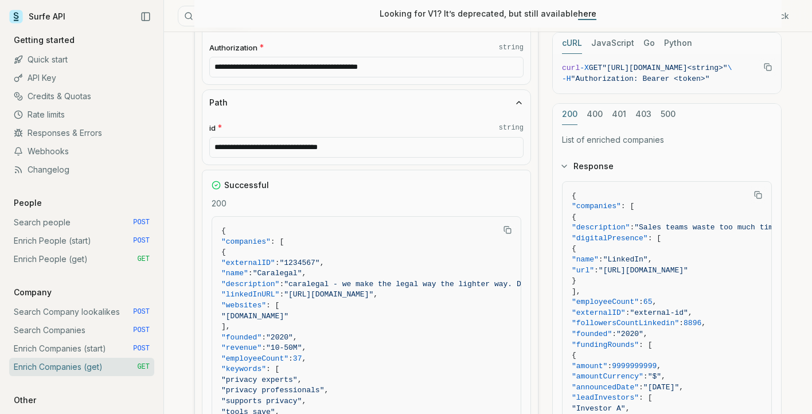
scroll to position [314, 0]
drag, startPoint x: 395, startPoint y: 131, endPoint x: 150, endPoint y: 103, distance: 246.3
click at [150, 103] on main "Surfe API Get API Key Support Give feedback Getting started Quick start API Key…" at bounding box center [406, 280] width 812 height 1189
paste input "text"
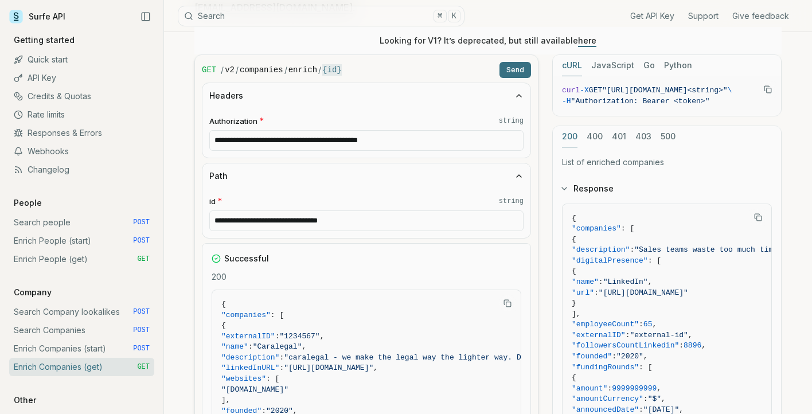
scroll to position [238, 0]
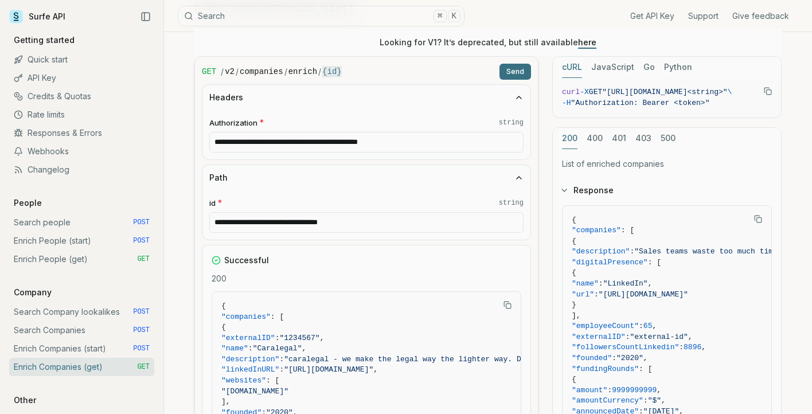
type input "**********"
click at [516, 64] on button "Send" at bounding box center [515, 72] width 32 height 16
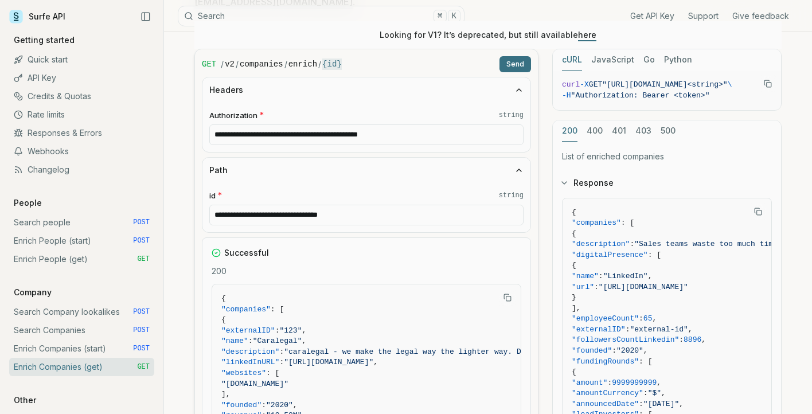
scroll to position [207, 0]
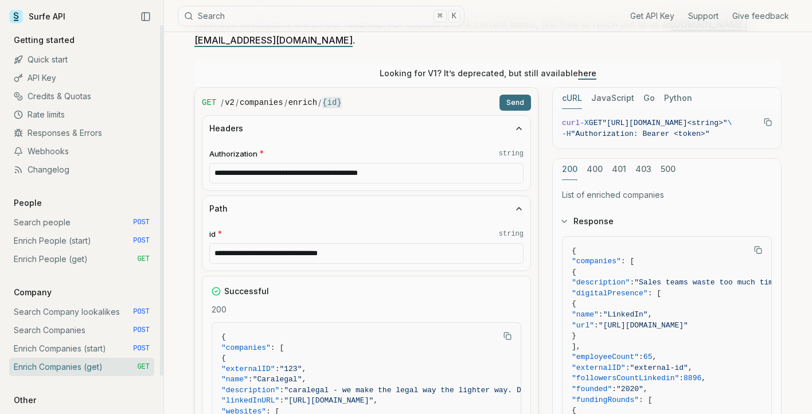
click at [60, 242] on link "Enrich People (start) POST" at bounding box center [81, 241] width 145 height 18
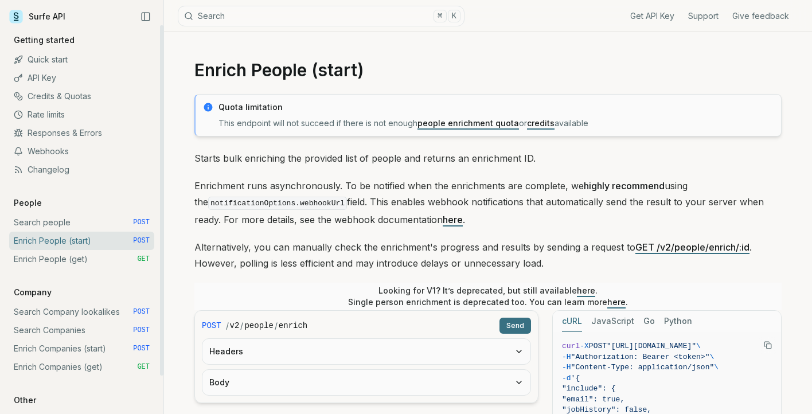
click at [60, 257] on link "Enrich People (get) GET" at bounding box center [81, 259] width 145 height 18
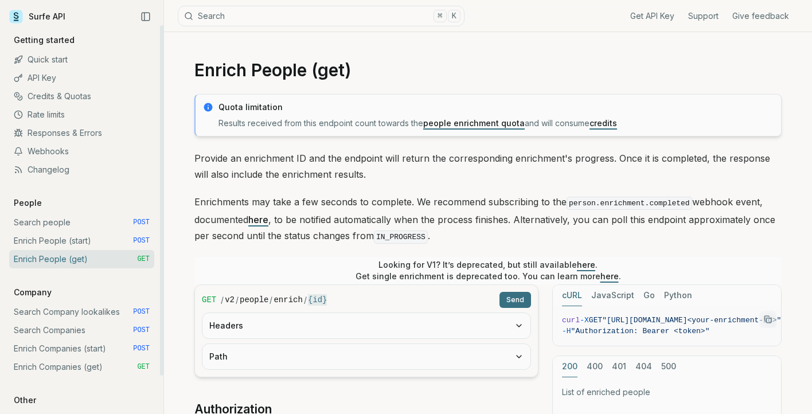
click at [293, 351] on button "Path" at bounding box center [366, 356] width 328 height 25
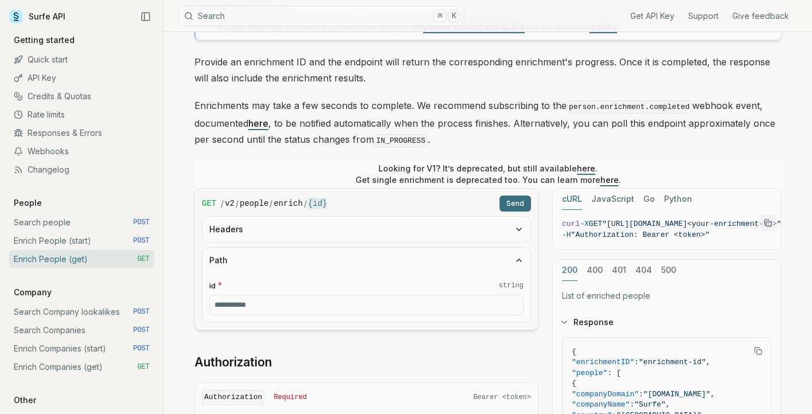
scroll to position [115, 0]
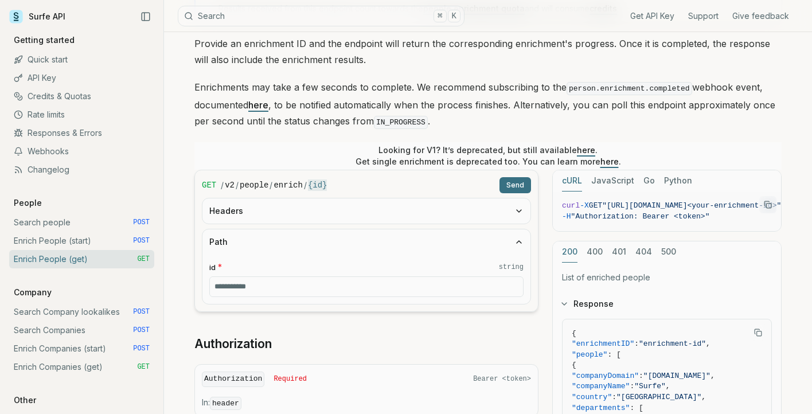
click at [249, 286] on input "id * string" at bounding box center [366, 286] width 314 height 21
paste input "**********"
type input "**********"
click at [515, 189] on button "Send" at bounding box center [515, 185] width 32 height 16
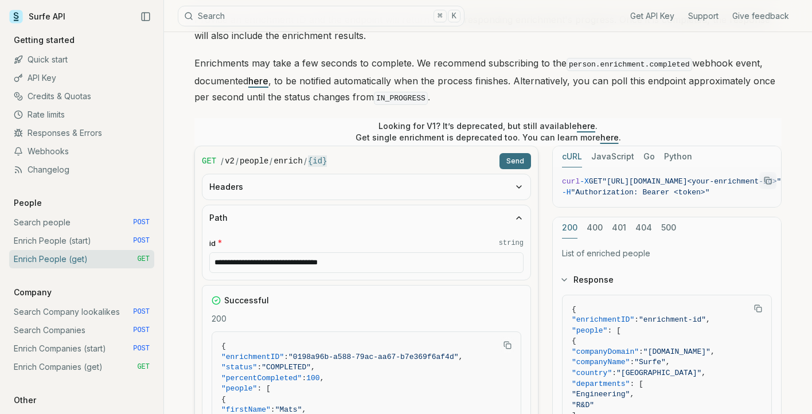
scroll to position [138, 0]
drag, startPoint x: 386, startPoint y: 257, endPoint x: 154, endPoint y: 249, distance: 232.3
click at [154, 249] on main "Surfe API Get API Key Support Give feedback Getting started Quick start API Key…" at bounding box center [406, 376] width 812 height 1028
click at [102, 238] on link "Enrich People (start) POST" at bounding box center [81, 241] width 145 height 18
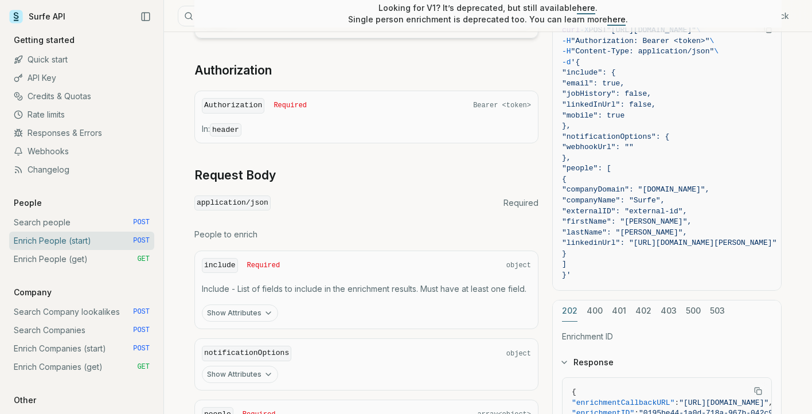
scroll to position [362, 0]
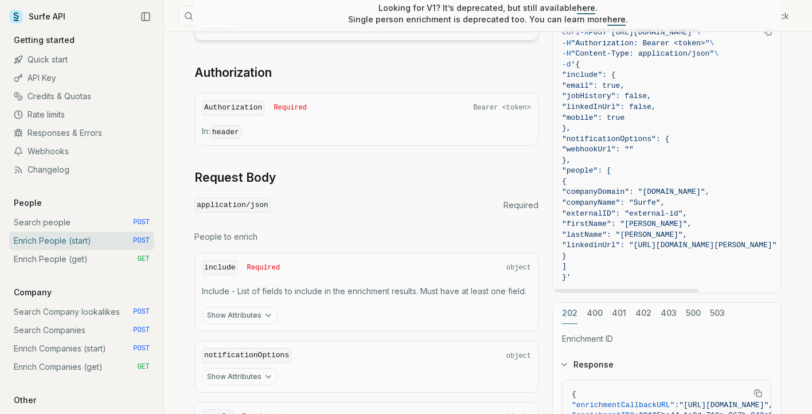
drag, startPoint x: 722, startPoint y: 212, endPoint x: 598, endPoint y: 213, distance: 123.8
click at [598, 213] on span ""externalID": "external-id"," at bounding box center [624, 213] width 125 height 9
copy span ""externalID": "external-id","
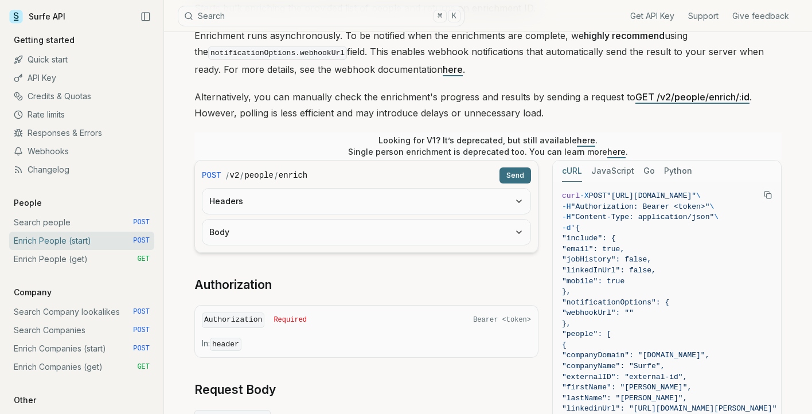
scroll to position [150, 0]
click at [84, 351] on link "Enrich Companies (start) POST" at bounding box center [81, 348] width 145 height 18
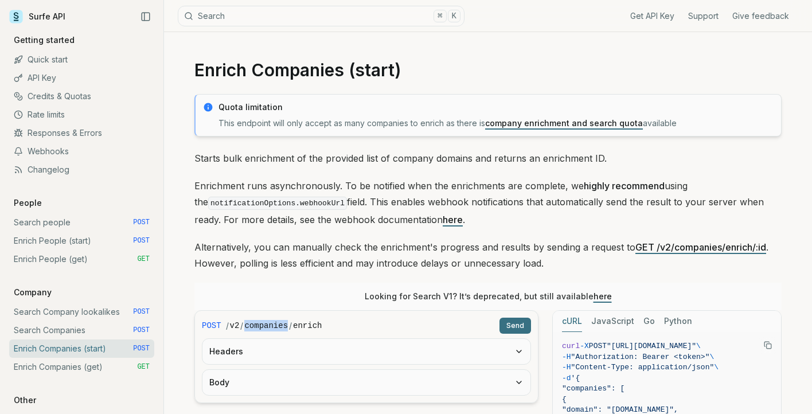
drag, startPoint x: 287, startPoint y: 323, endPoint x: 246, endPoint y: 324, distance: 40.7
click at [246, 323] on code "companies" at bounding box center [266, 325] width 44 height 11
copy code "companies"
click at [58, 258] on link "Enrich People (get) GET" at bounding box center [81, 259] width 145 height 18
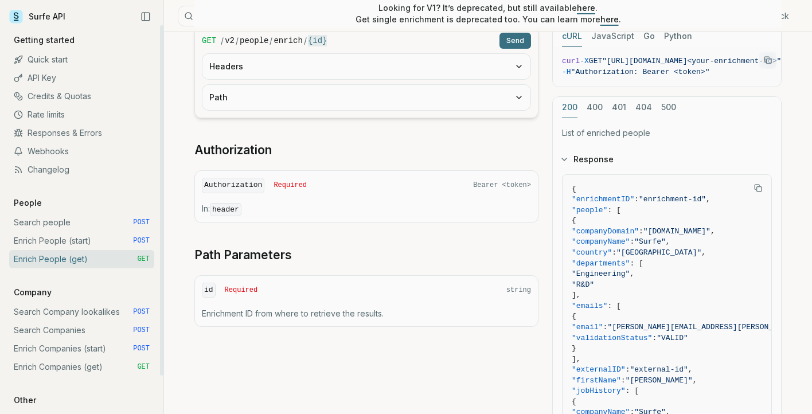
scroll to position [170, 0]
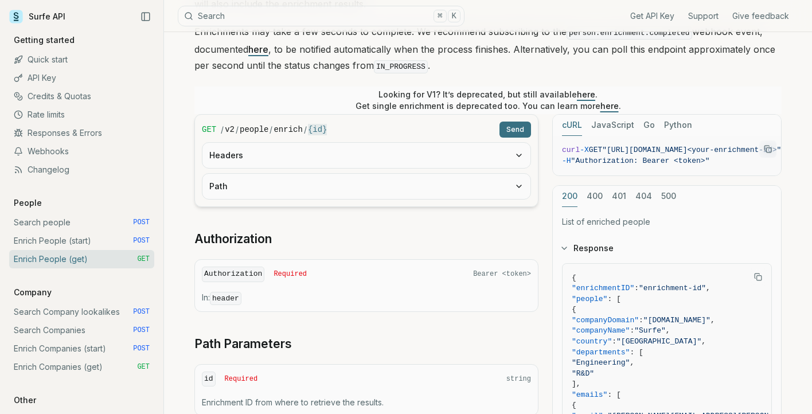
click at [271, 178] on button "Path" at bounding box center [366, 186] width 328 height 25
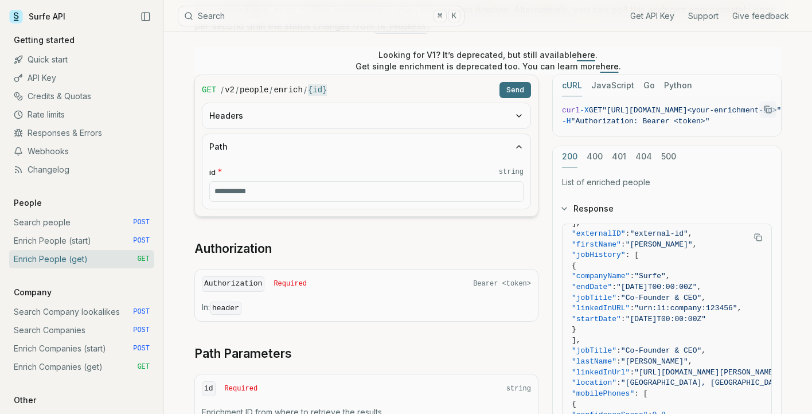
scroll to position [206, 0]
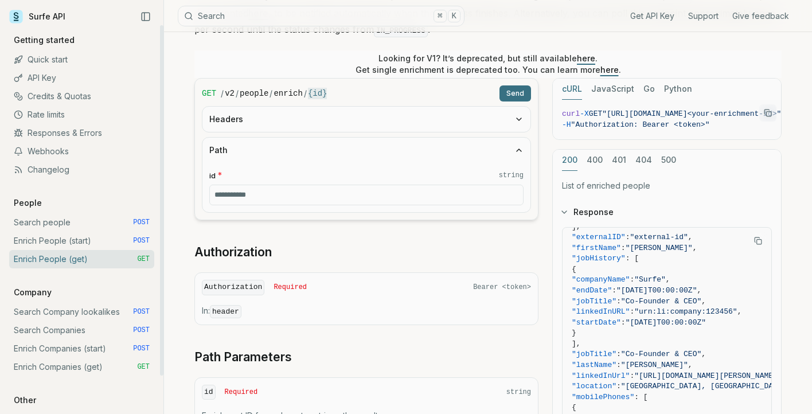
click at [74, 352] on link "Enrich Companies (start) POST" at bounding box center [81, 348] width 145 height 18
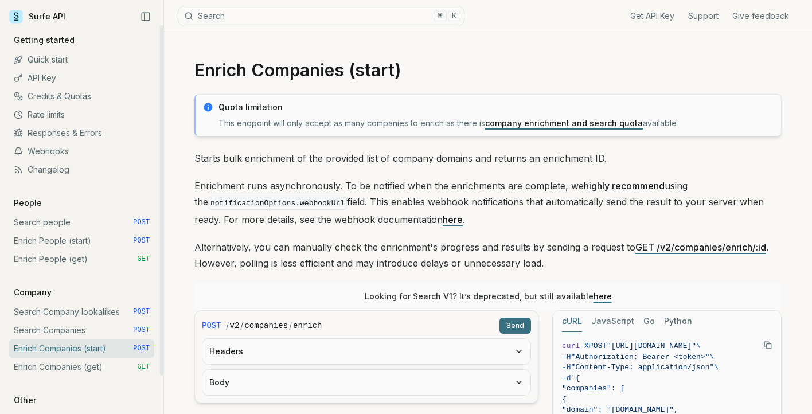
click at [76, 373] on link "Enrich Companies (get) GET" at bounding box center [81, 367] width 145 height 18
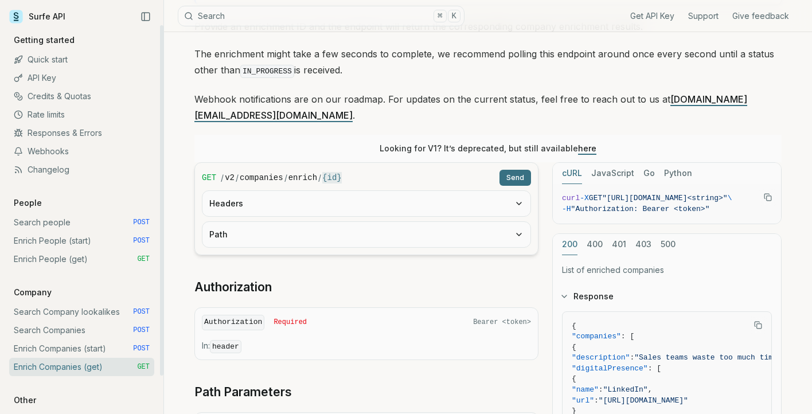
scroll to position [139, 0]
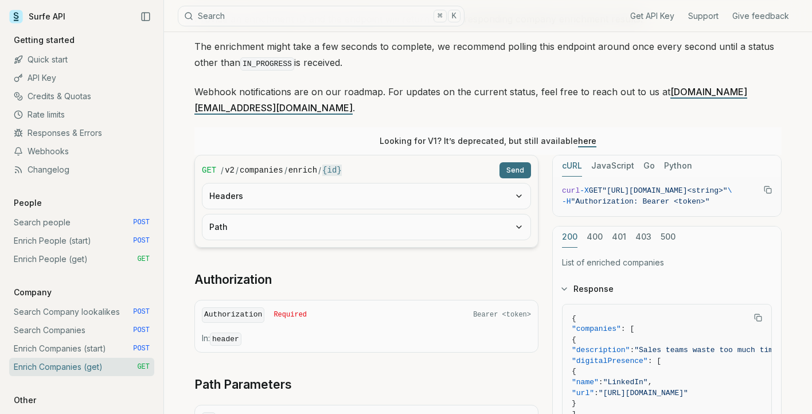
click at [326, 214] on button "Path" at bounding box center [366, 226] width 328 height 25
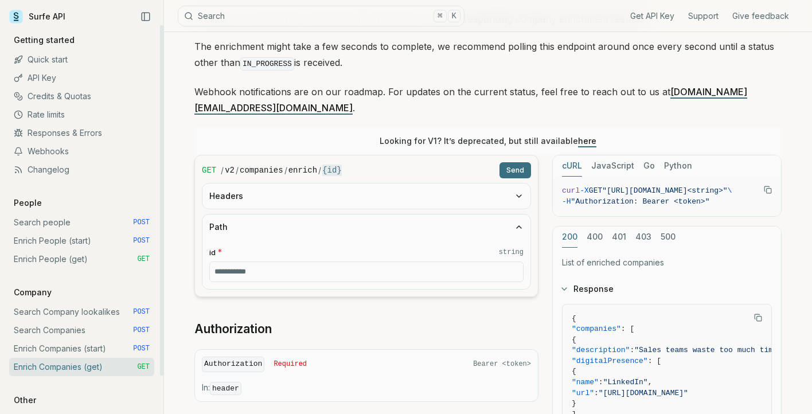
click at [75, 344] on link "Enrich Companies (start) POST" at bounding box center [81, 348] width 145 height 18
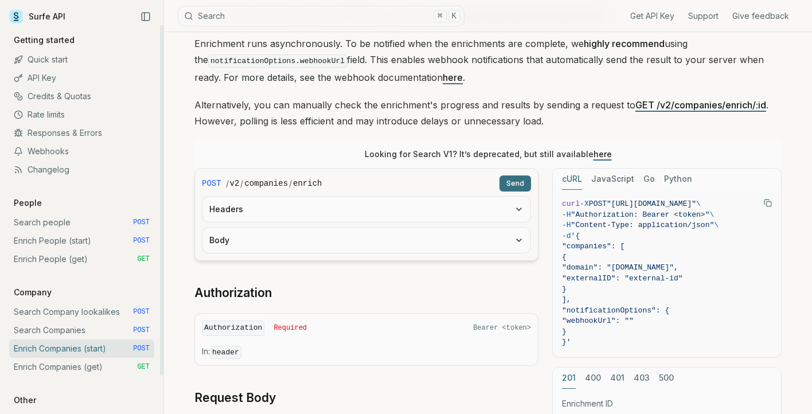
scroll to position [144, 0]
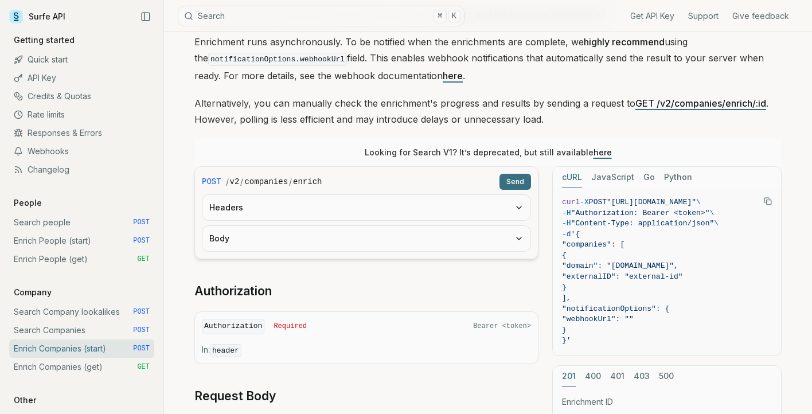
click at [330, 237] on button "Body" at bounding box center [366, 238] width 328 height 25
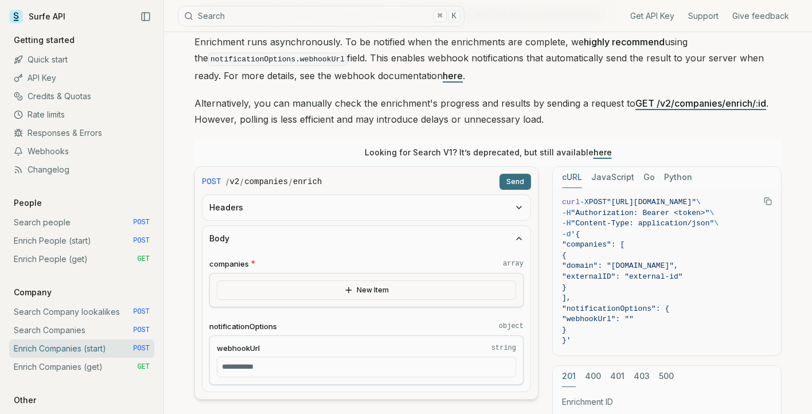
scroll to position [149, 0]
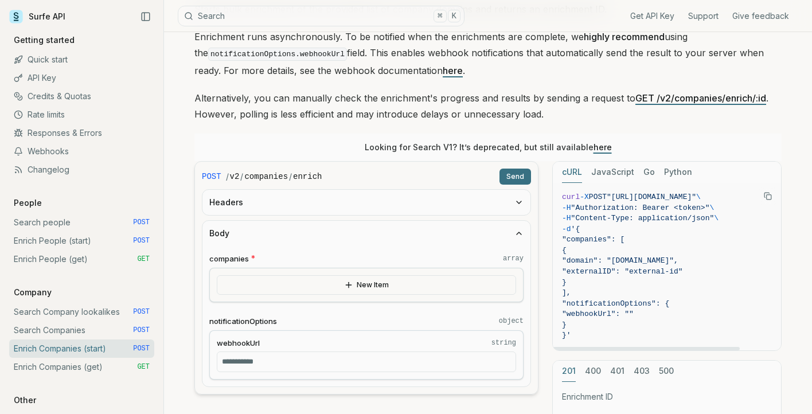
drag, startPoint x: 599, startPoint y: 272, endPoint x: 722, endPoint y: 268, distance: 122.7
click at [721, 268] on span ""externalID": "external-id"" at bounding box center [667, 272] width 210 height 11
copy span ""externalID": "external-id""
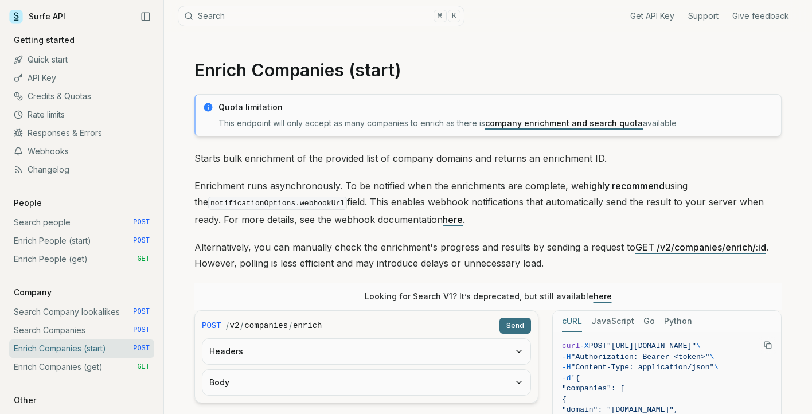
scroll to position [210, 0]
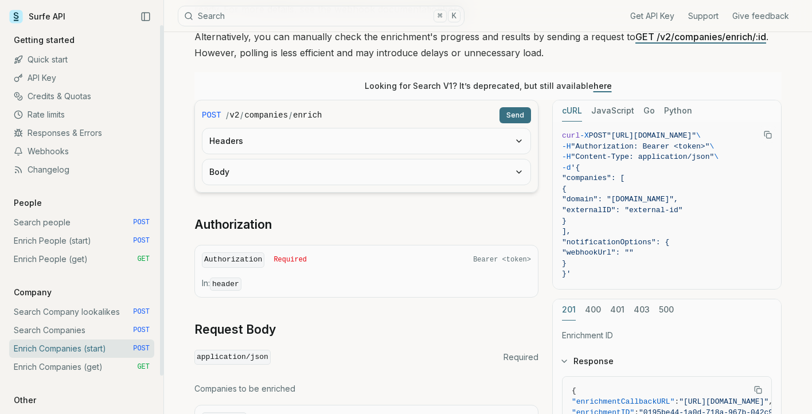
click at [73, 234] on link "Enrich People (start) POST" at bounding box center [81, 241] width 145 height 18
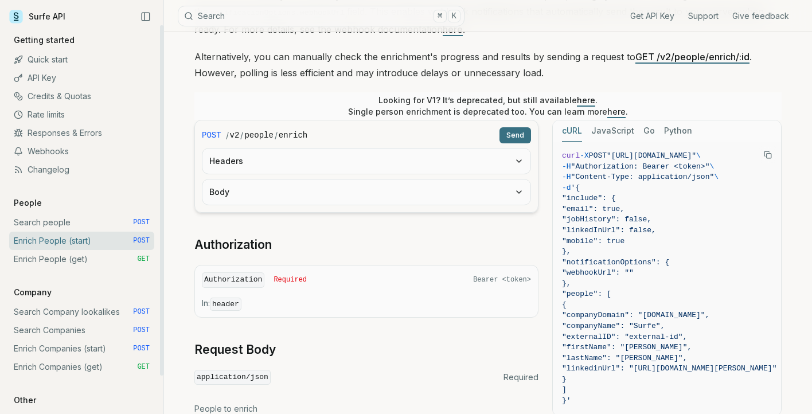
scroll to position [192, 0]
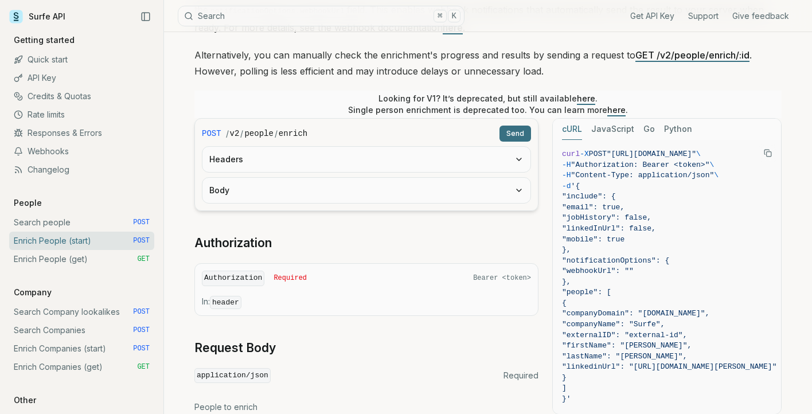
click at [271, 185] on button "Body" at bounding box center [366, 190] width 328 height 25
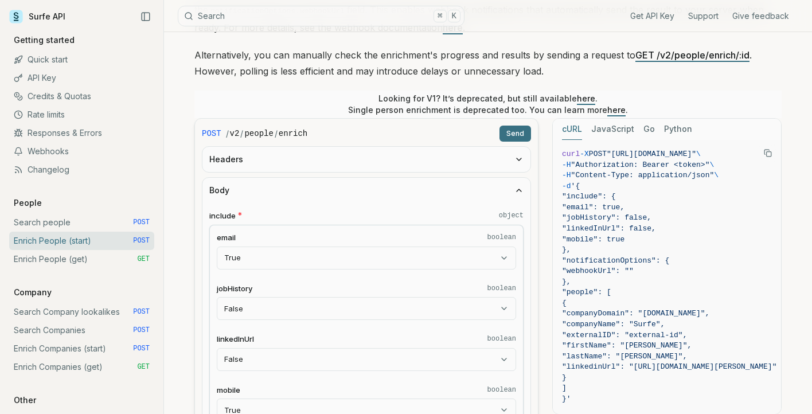
click at [271, 185] on button "Body" at bounding box center [366, 190] width 328 height 25
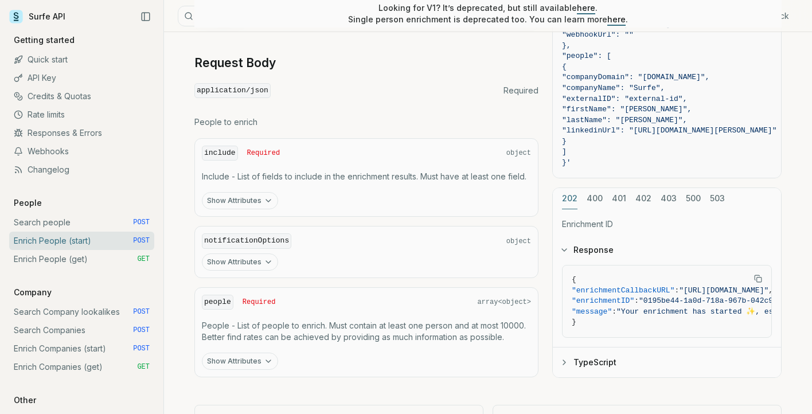
scroll to position [527, 0]
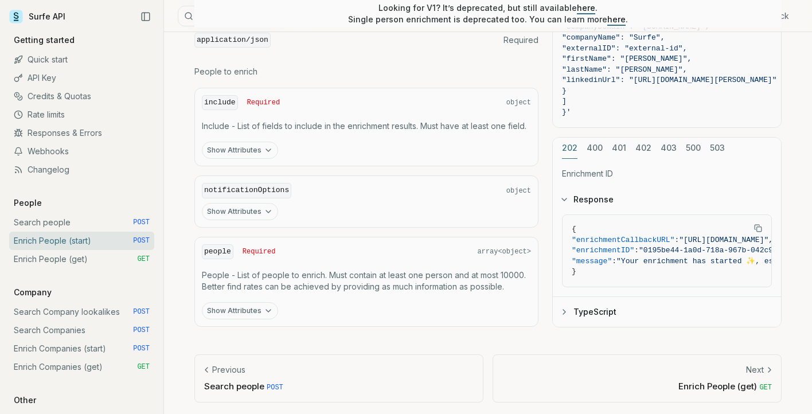
click at [243, 304] on button "Show Attributes" at bounding box center [240, 310] width 76 height 17
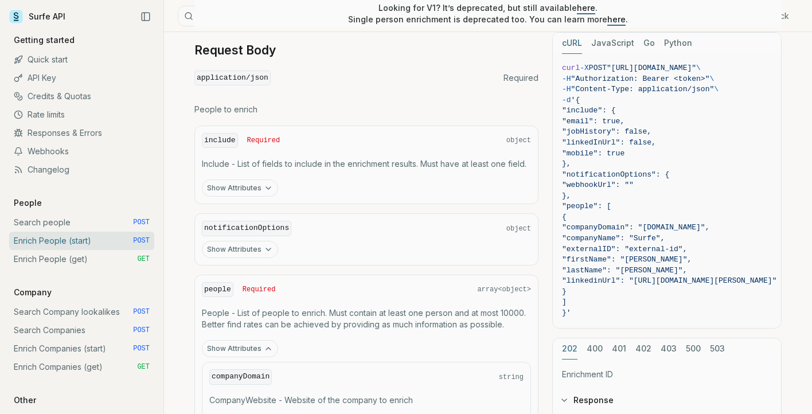
scroll to position [479, 0]
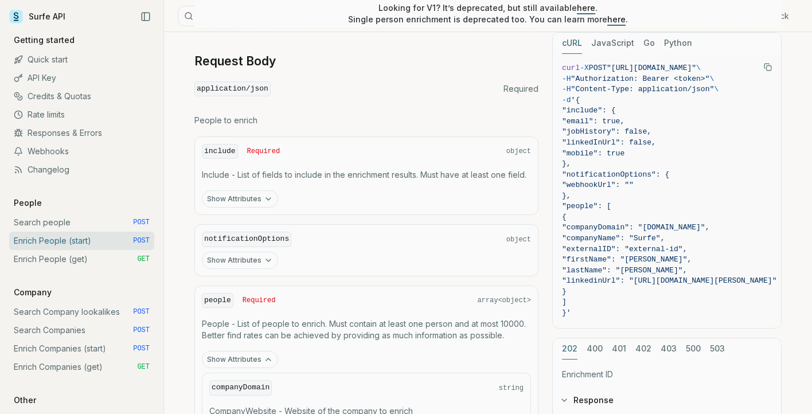
click at [257, 198] on button "Show Attributes" at bounding box center [240, 198] width 76 height 17
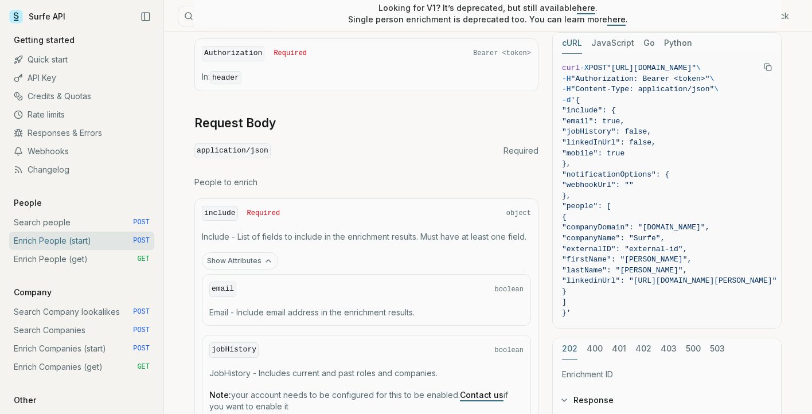
scroll to position [198, 0]
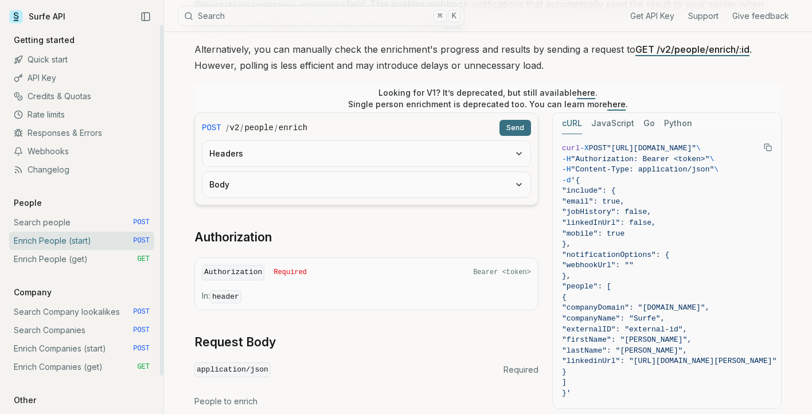
click at [93, 253] on link "Enrich People (get) GET" at bounding box center [81, 259] width 145 height 18
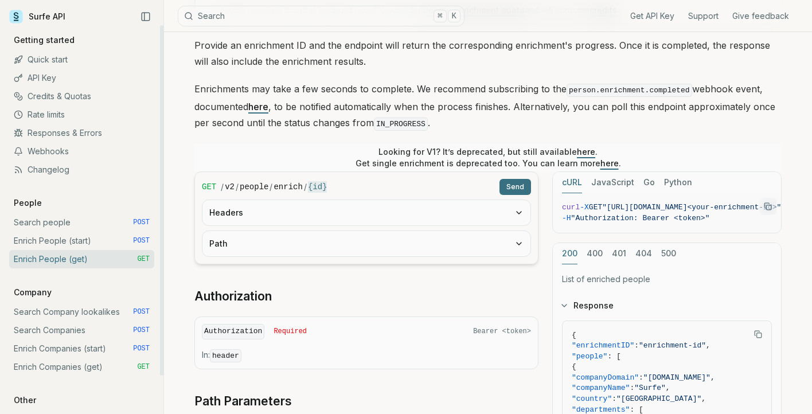
scroll to position [127, 0]
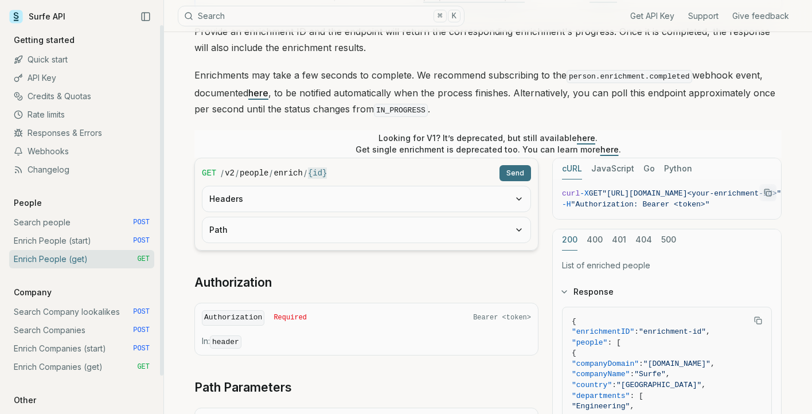
click at [324, 234] on button "Path" at bounding box center [366, 229] width 328 height 25
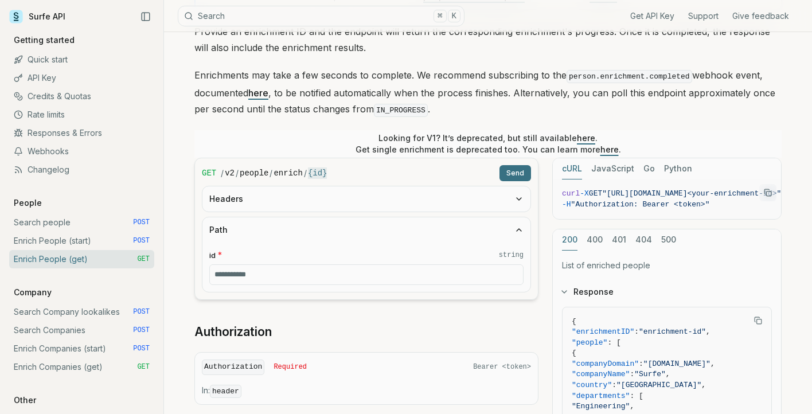
click at [290, 279] on input "id * string" at bounding box center [366, 274] width 314 height 21
paste input "**********"
type input "**********"
click at [310, 190] on button "Headers" at bounding box center [366, 198] width 328 height 25
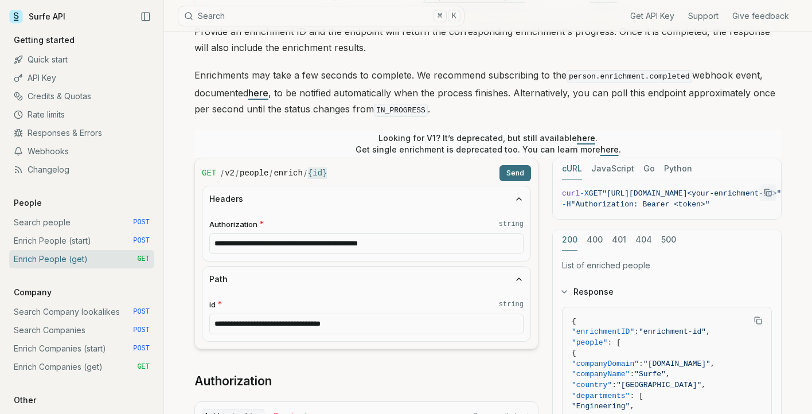
click at [515, 170] on button "Send" at bounding box center [515, 173] width 32 height 16
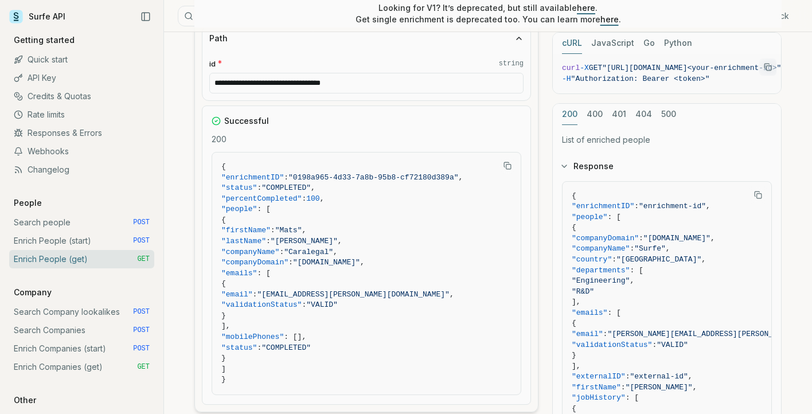
scroll to position [369, 0]
drag, startPoint x: 331, startPoint y: 259, endPoint x: 382, endPoint y: 257, distance: 51.6
click at [360, 257] on span ""[DOMAIN_NAME]"" at bounding box center [326, 261] width 67 height 9
copy span "caralegal.eu"
